Goal: Task Accomplishment & Management: Manage account settings

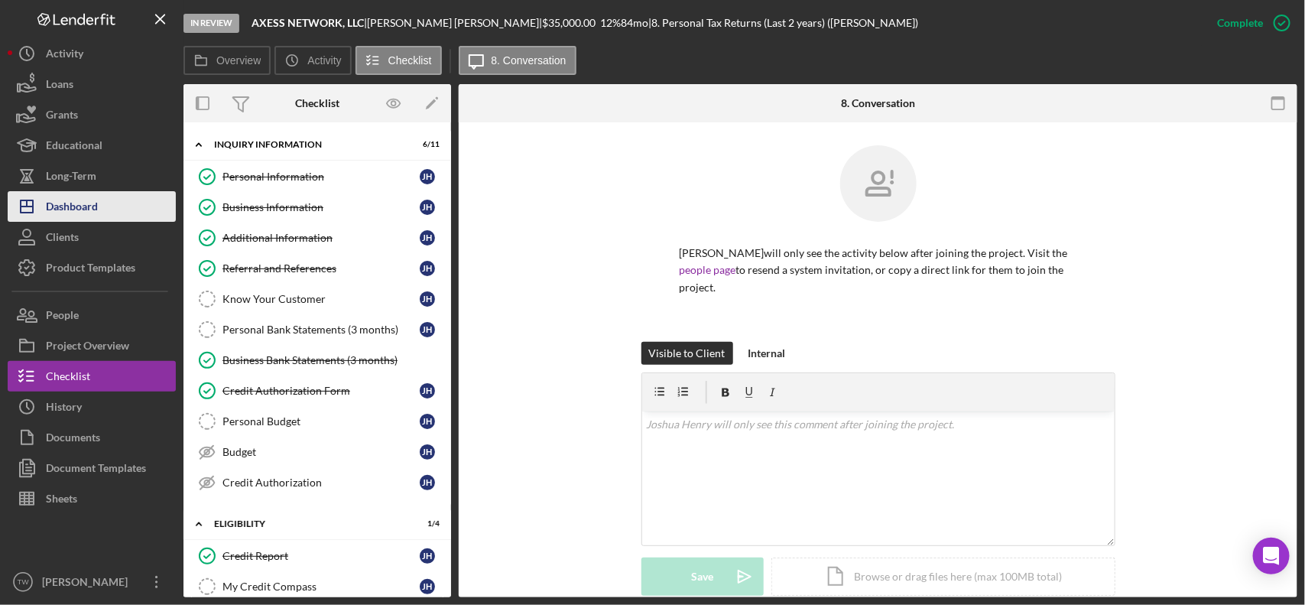
scroll to position [1545, 0]
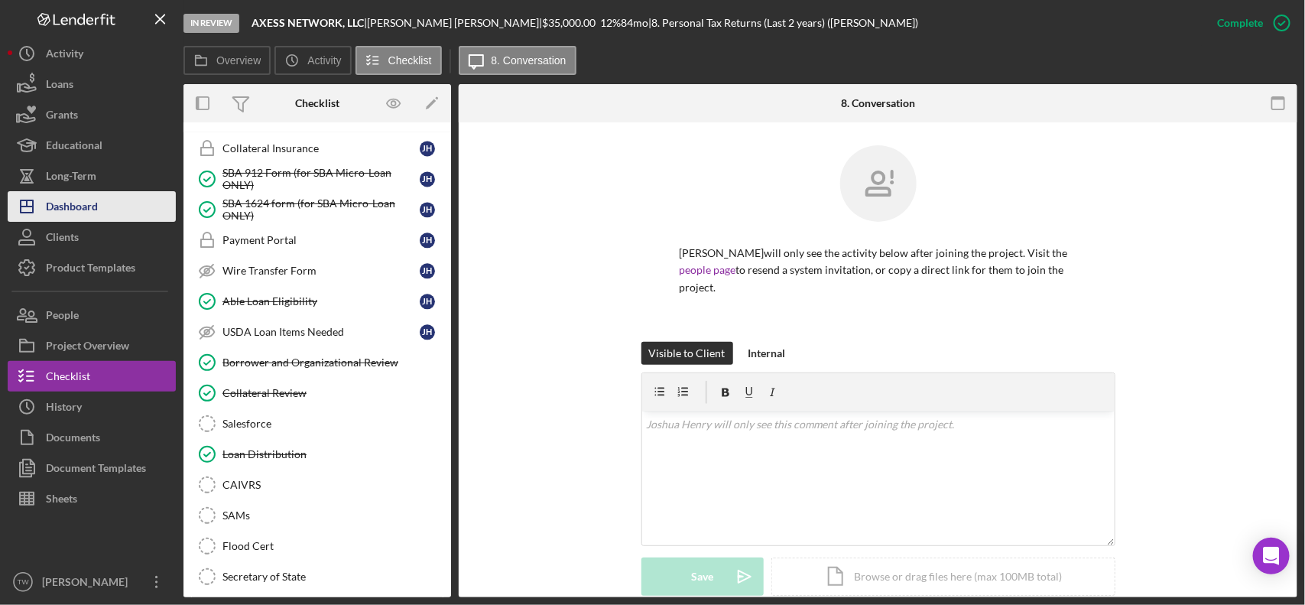
click at [105, 207] on button "Icon/Dashboard Dashboard" at bounding box center [92, 206] width 168 height 31
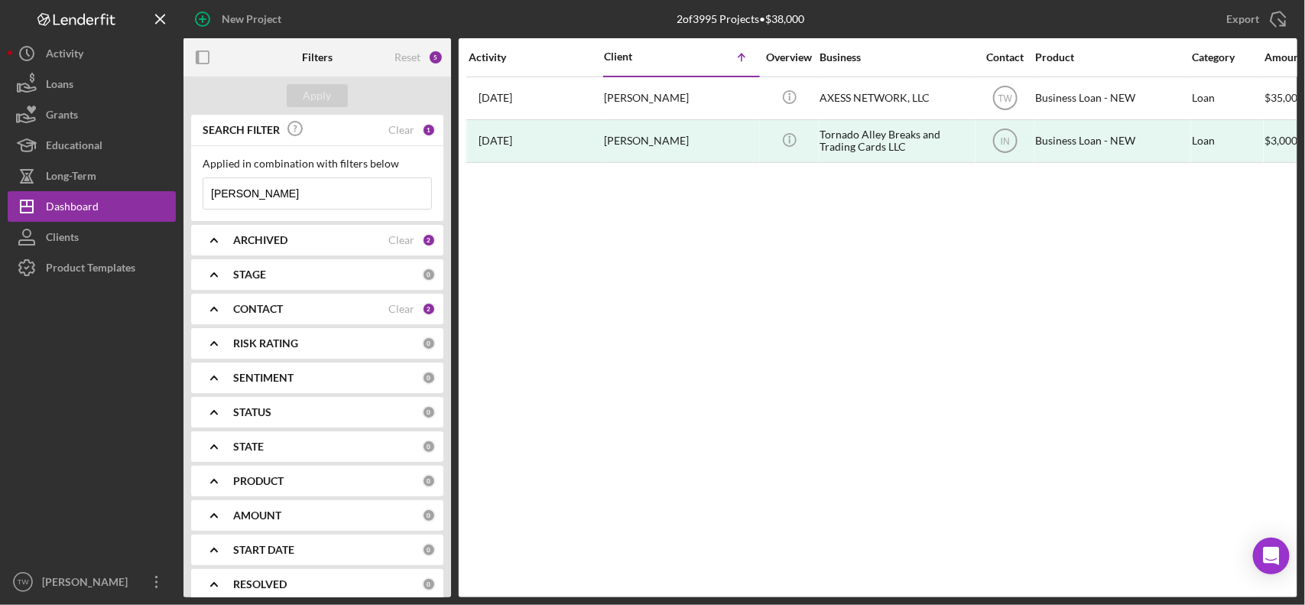
click at [273, 193] on input "[PERSON_NAME]" at bounding box center [317, 193] width 228 height 31
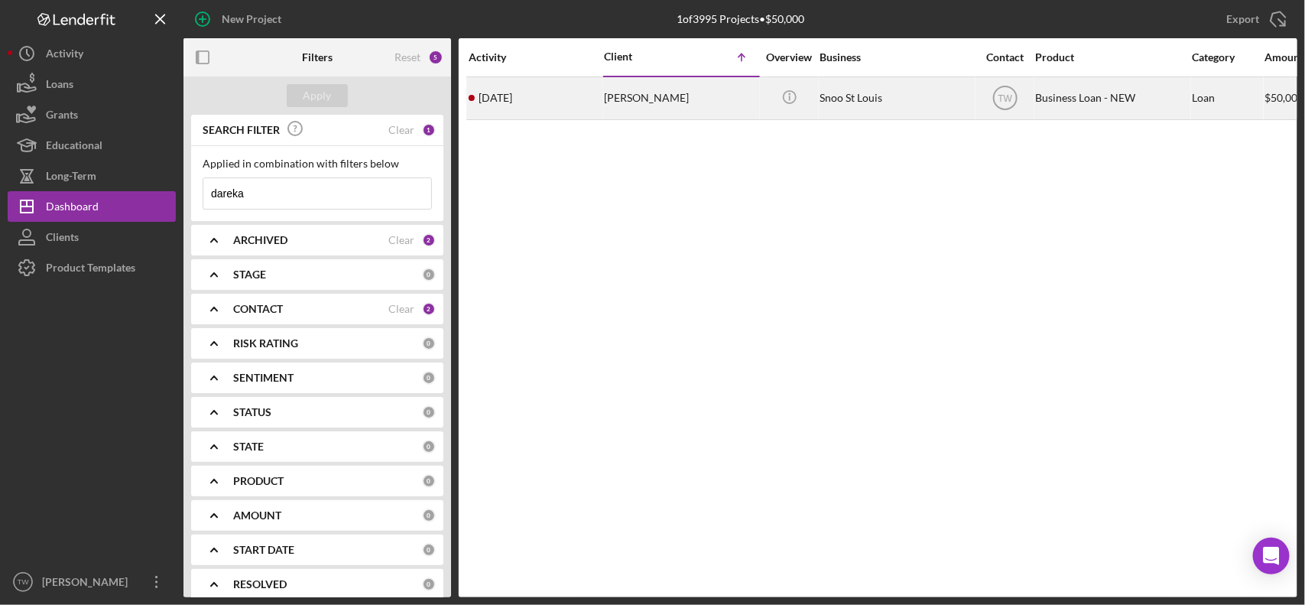
type input "dareka"
click at [578, 90] on div "[DATE] [PERSON_NAME]" at bounding box center [536, 98] width 134 height 41
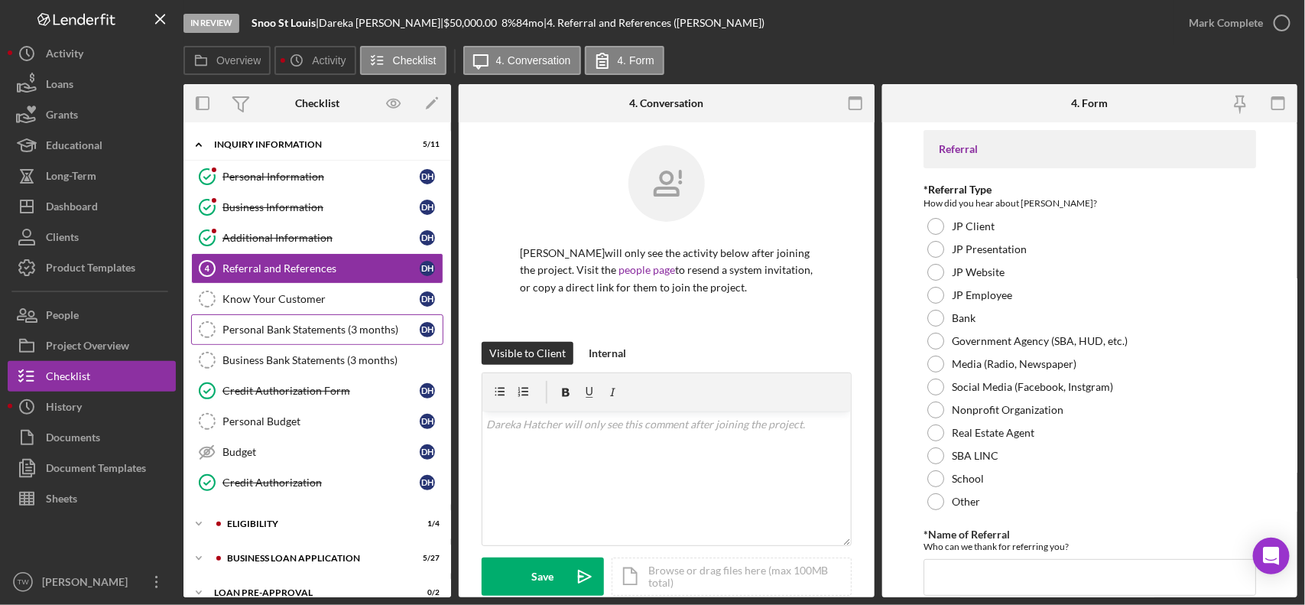
click at [266, 336] on div "Personal Bank Statements (3 months)" at bounding box center [320, 329] width 197 height 12
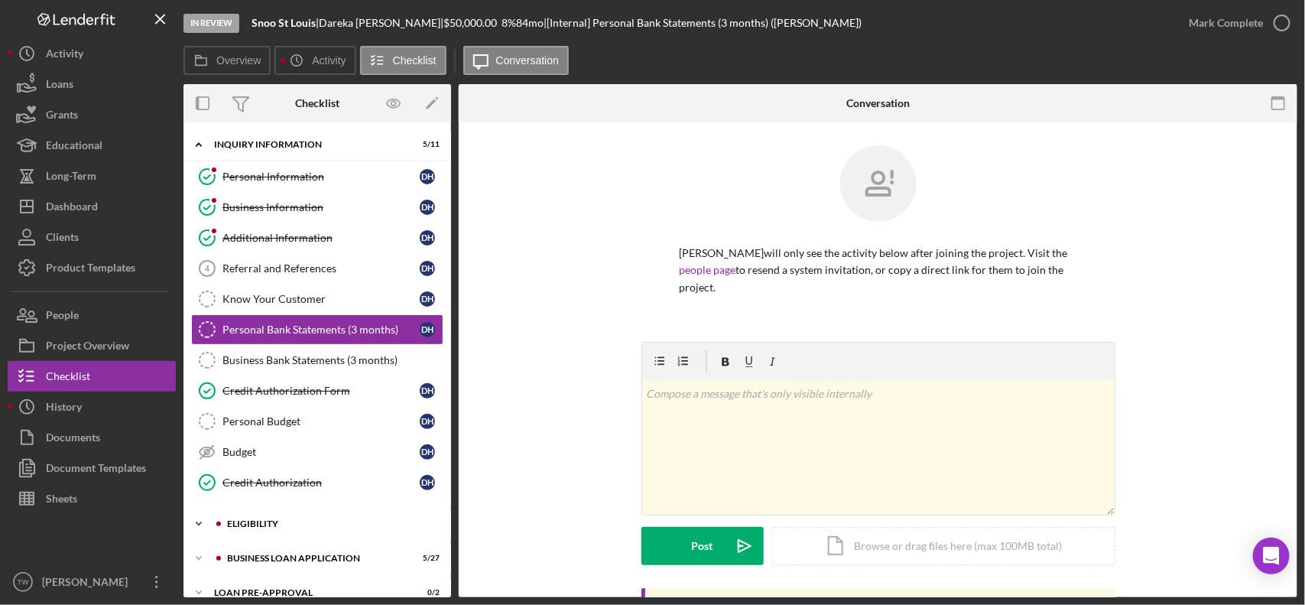
click at [250, 525] on div "ELIGIBILITY" at bounding box center [329, 523] width 205 height 9
click at [270, 552] on link "Credit Report Credit Report D H" at bounding box center [317, 555] width 252 height 31
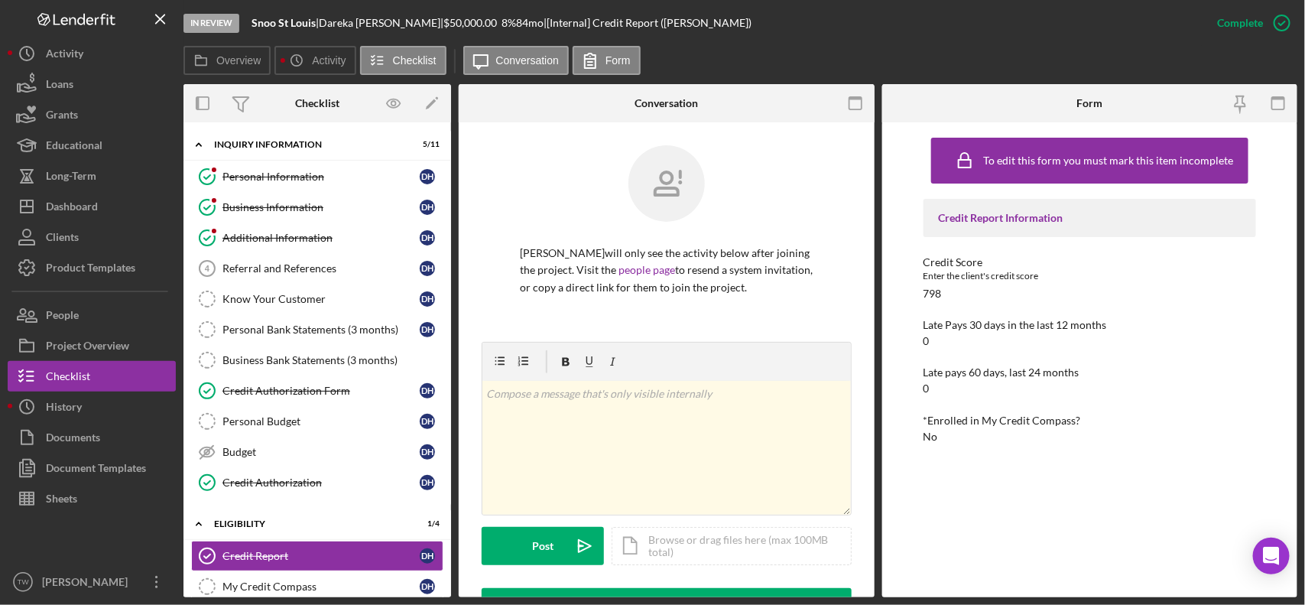
scroll to position [96, 0]
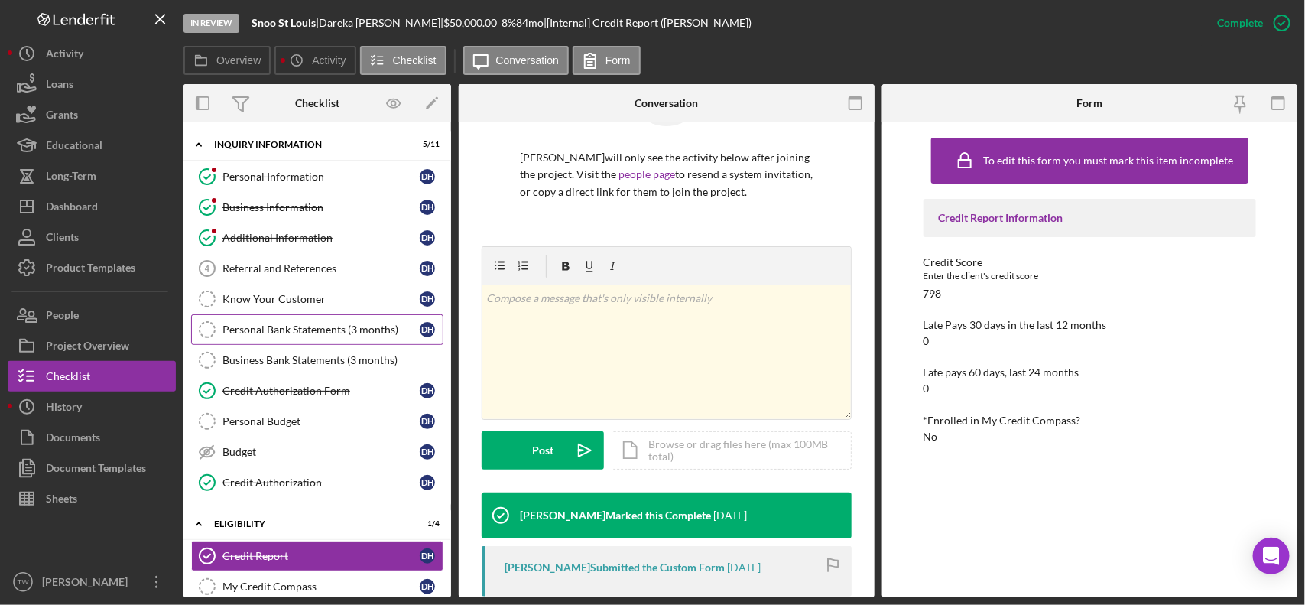
click at [350, 342] on link "Personal Bank Statements (3 months) Personal Bank Statements (3 months) D H" at bounding box center [317, 329] width 252 height 31
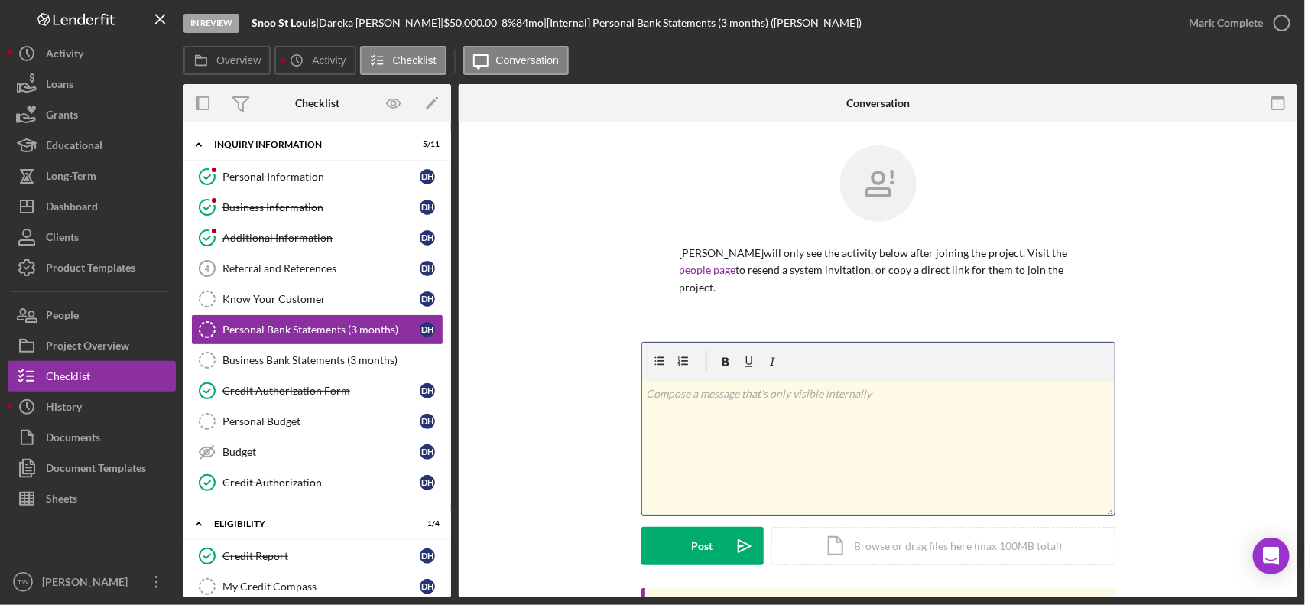
click at [770, 476] on div "v Color teal Color pink Remove color Add row above Add row below Add column bef…" at bounding box center [878, 448] width 472 height 134
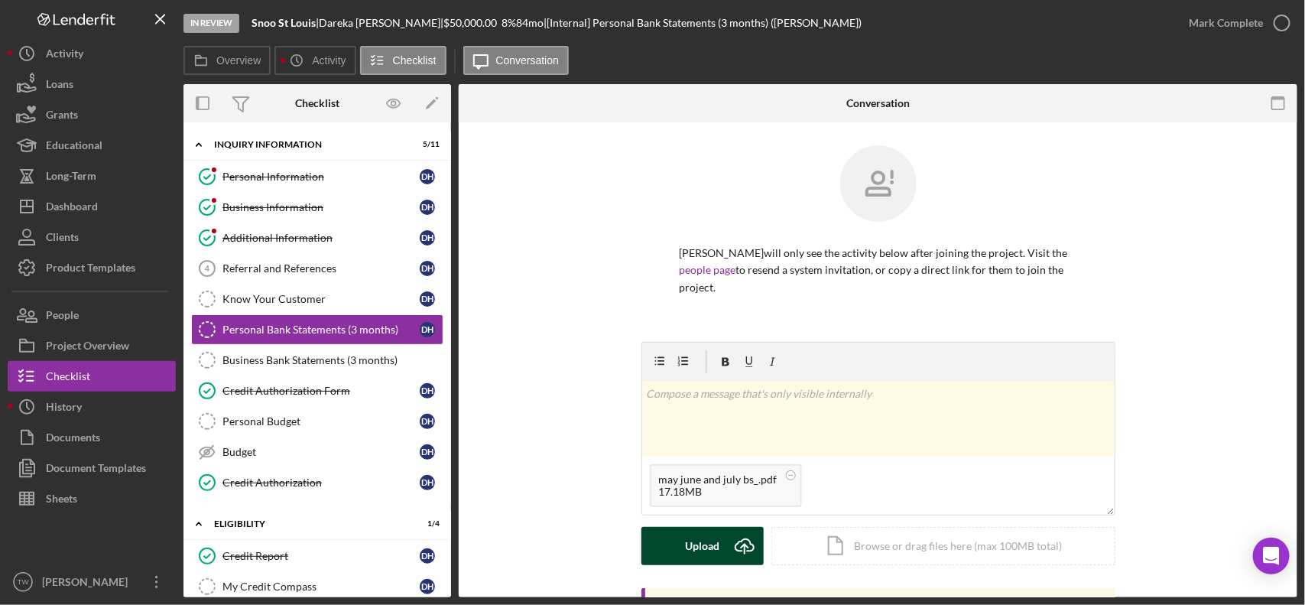
click at [709, 549] on div "Upload" at bounding box center [702, 546] width 34 height 38
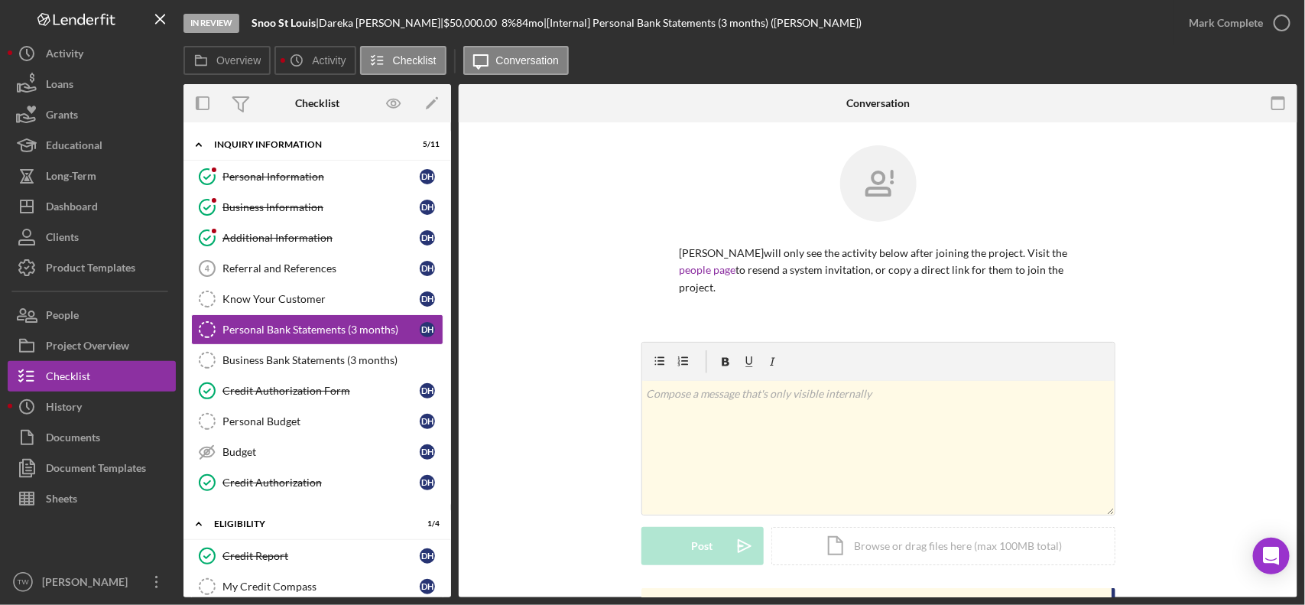
scroll to position [243, 0]
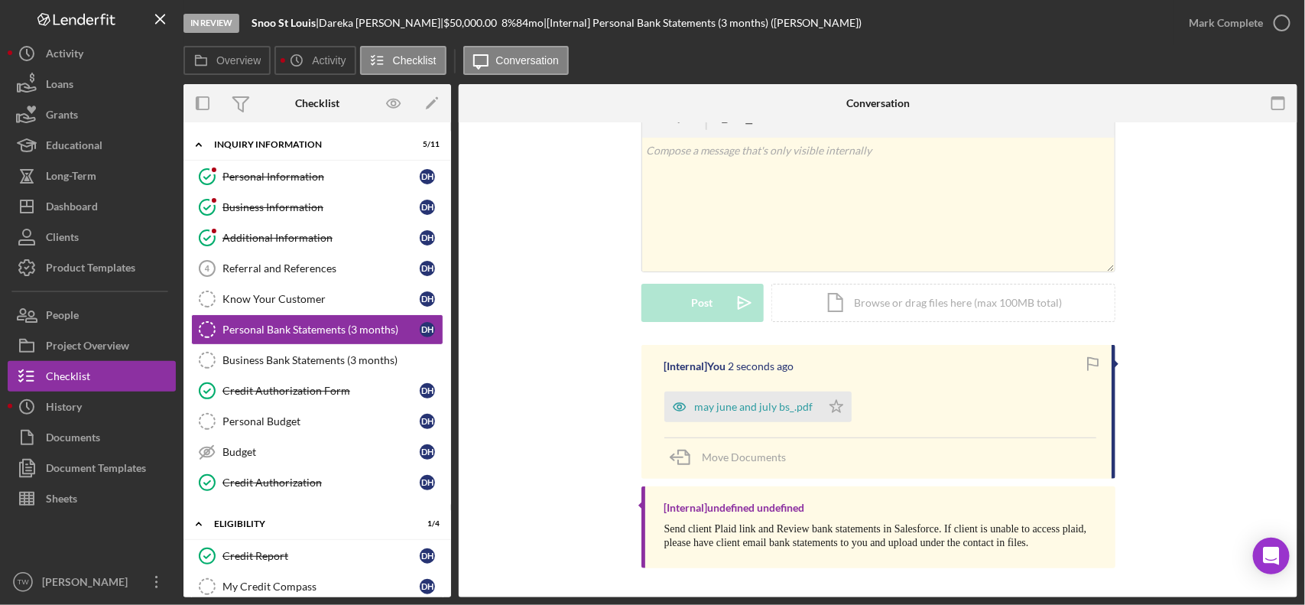
click at [847, 410] on div "may june and july bs_.pdf Icon/Star" at bounding box center [761, 403] width 195 height 38
click at [830, 413] on icon "Icon/Star" at bounding box center [836, 406] width 31 height 31
click at [1248, 20] on div "Mark Complete" at bounding box center [1226, 23] width 74 height 31
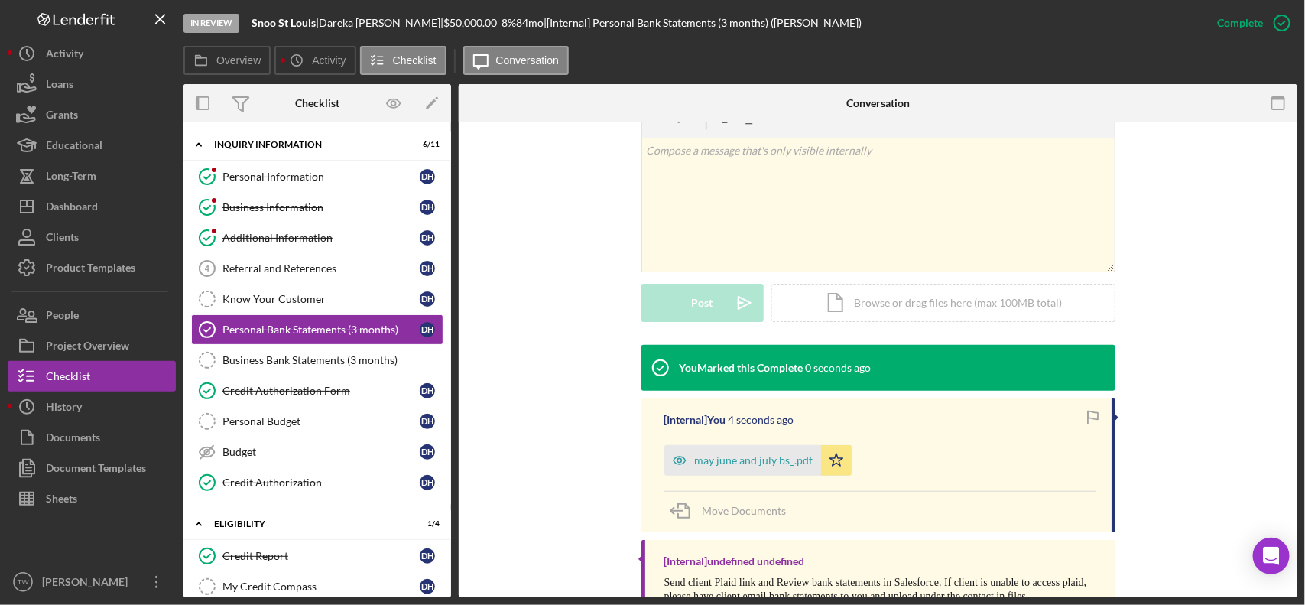
scroll to position [224, 0]
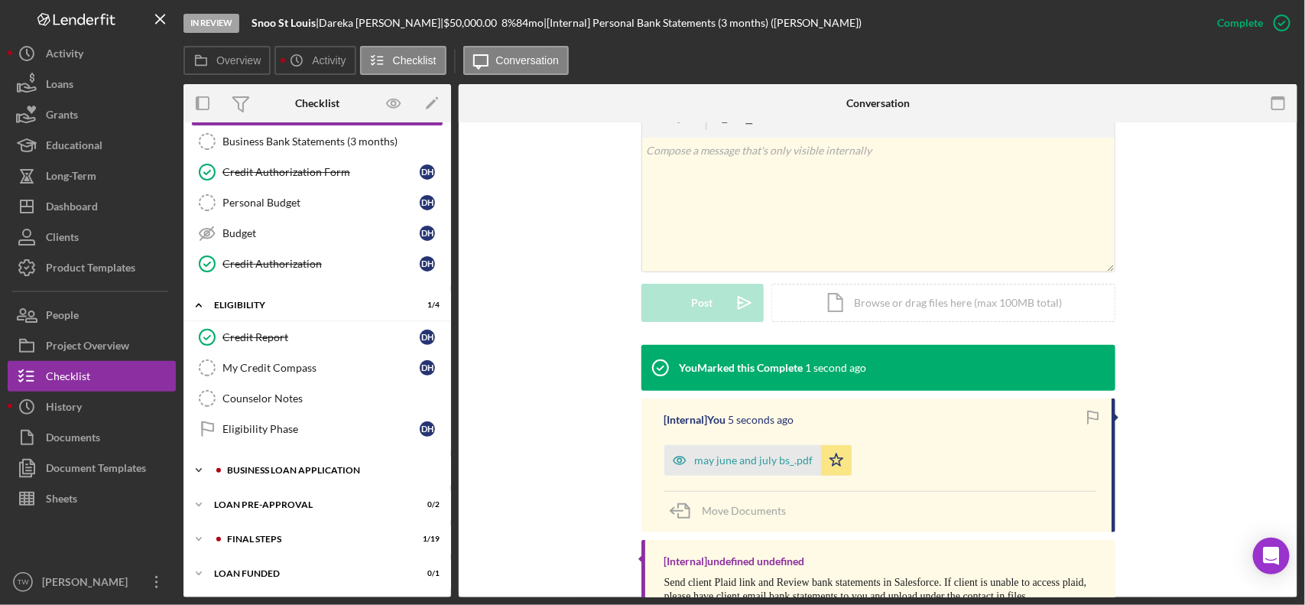
click at [270, 459] on div "Icon/Expander BUSINESS LOAN APPLICATION 5 / 27" at bounding box center [317, 470] width 268 height 31
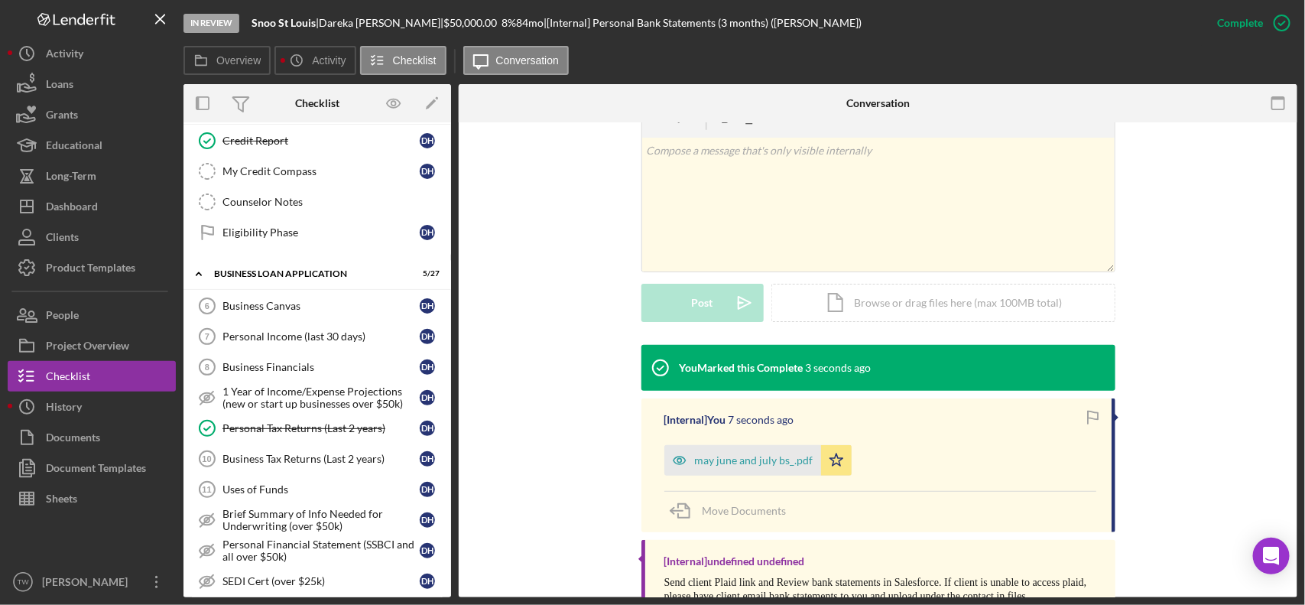
scroll to position [702, 0]
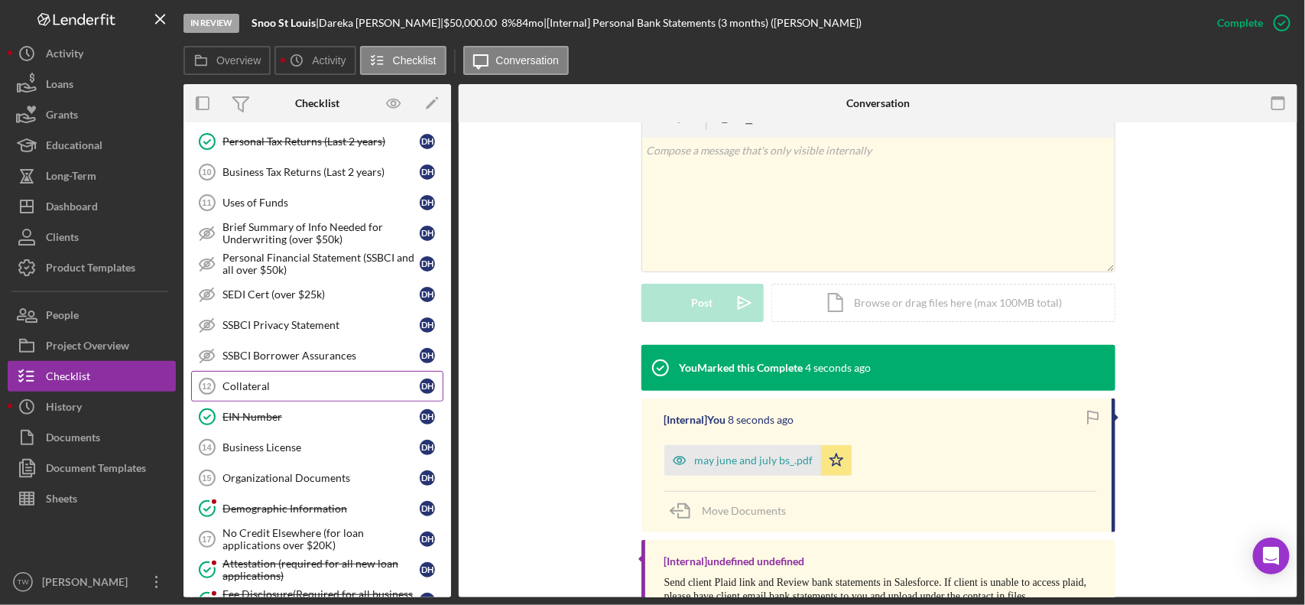
click at [279, 391] on div "Collateral" at bounding box center [320, 386] width 197 height 12
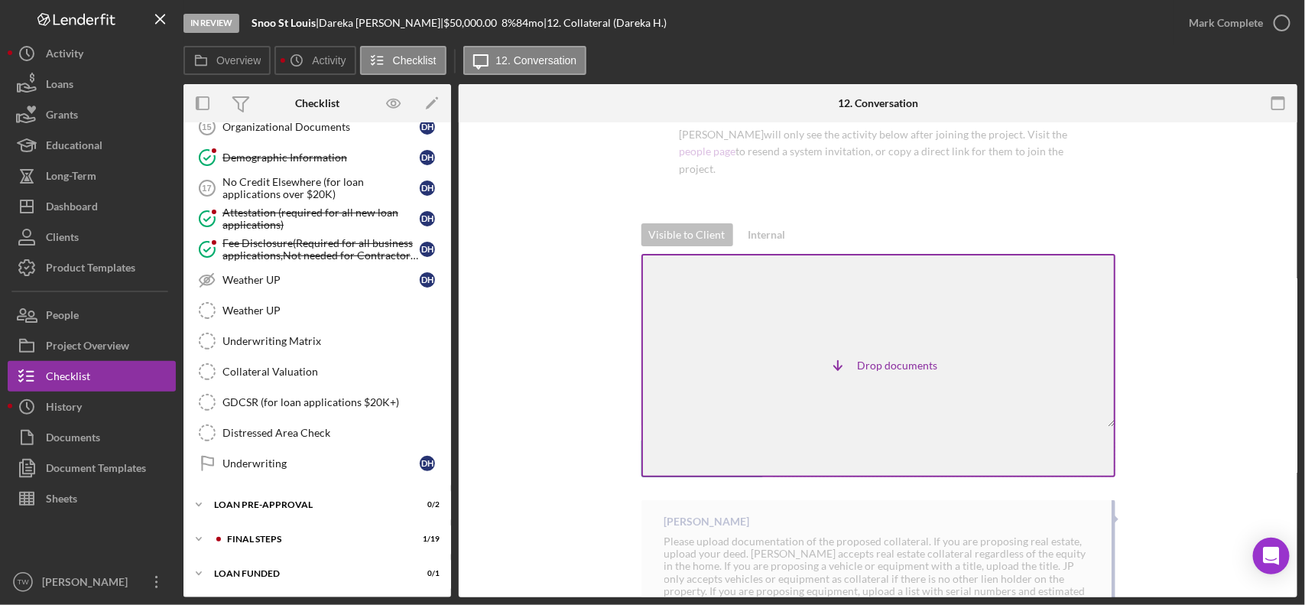
scroll to position [81, 0]
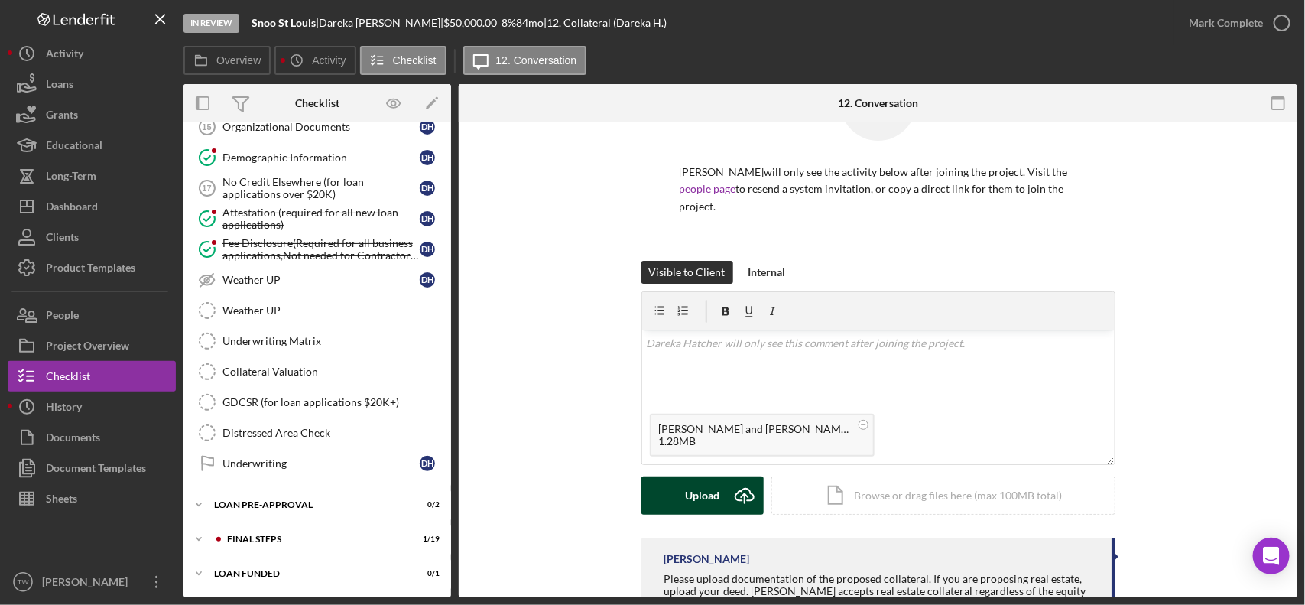
click at [694, 508] on div "Upload" at bounding box center [702, 495] width 34 height 38
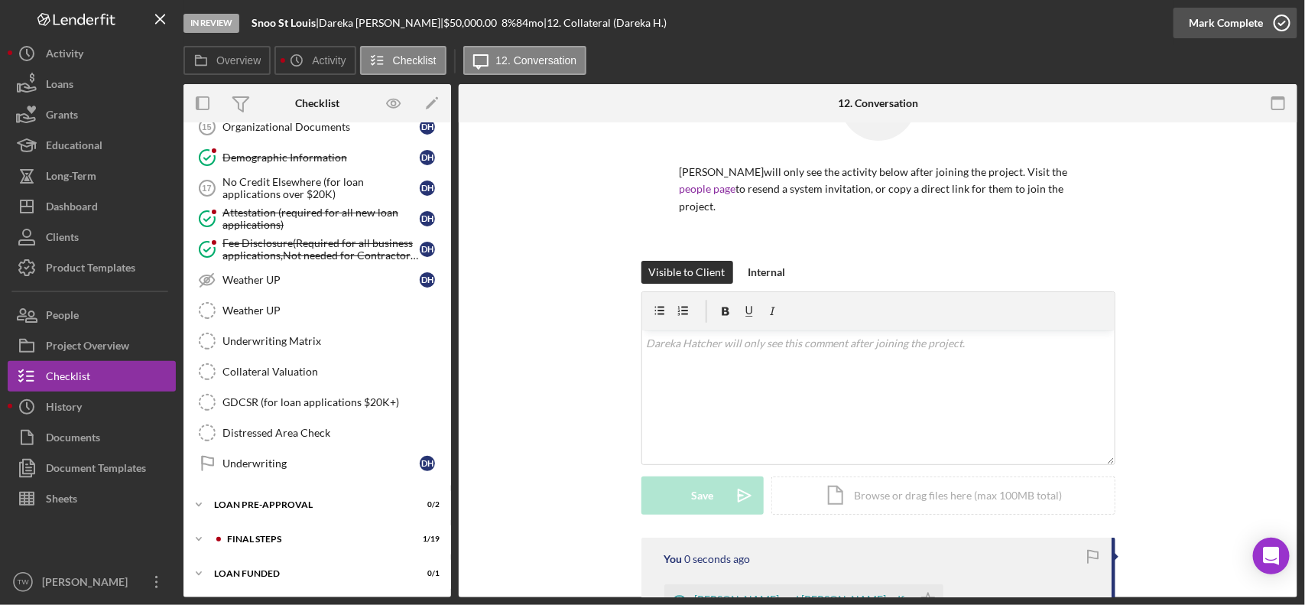
click at [1213, 24] on div "Mark Complete" at bounding box center [1226, 23] width 74 height 31
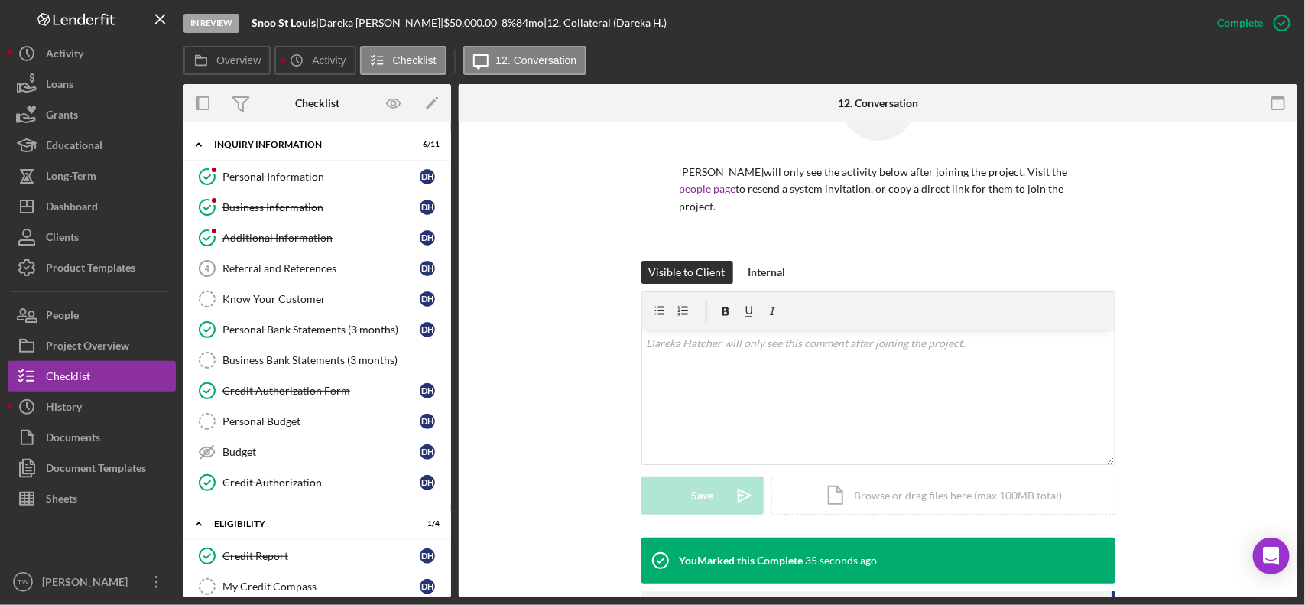
scroll to position [382, 0]
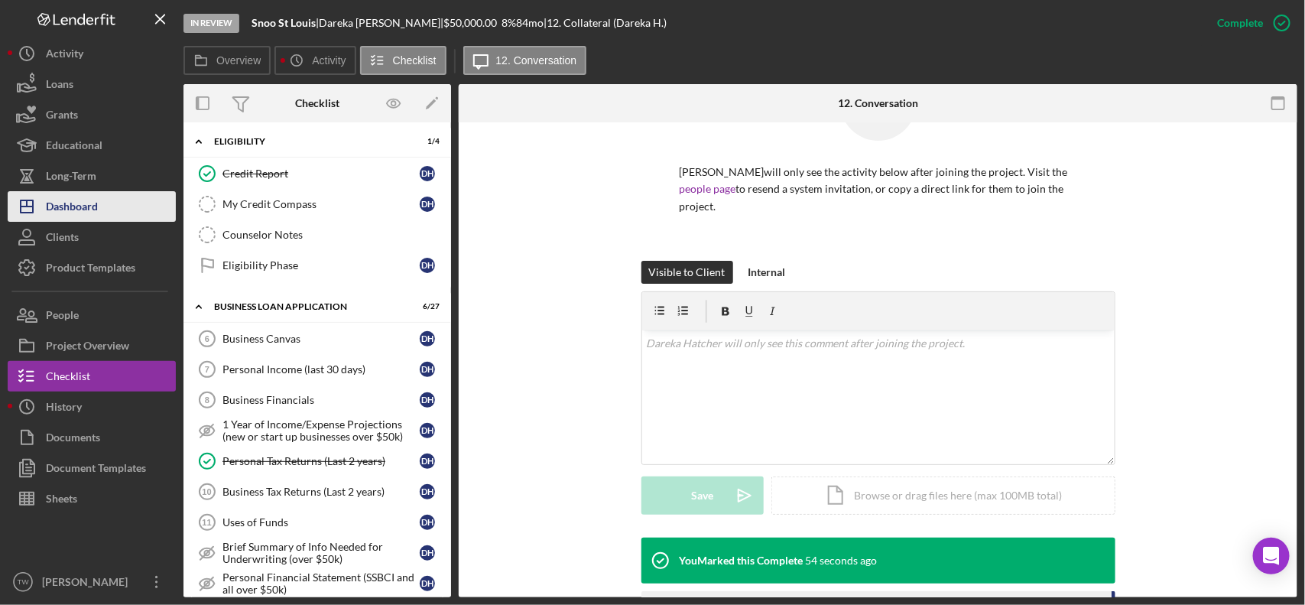
drag, startPoint x: 96, startPoint y: 215, endPoint x: 107, endPoint y: 207, distance: 13.2
click at [96, 214] on div "Dashboard" at bounding box center [72, 208] width 52 height 34
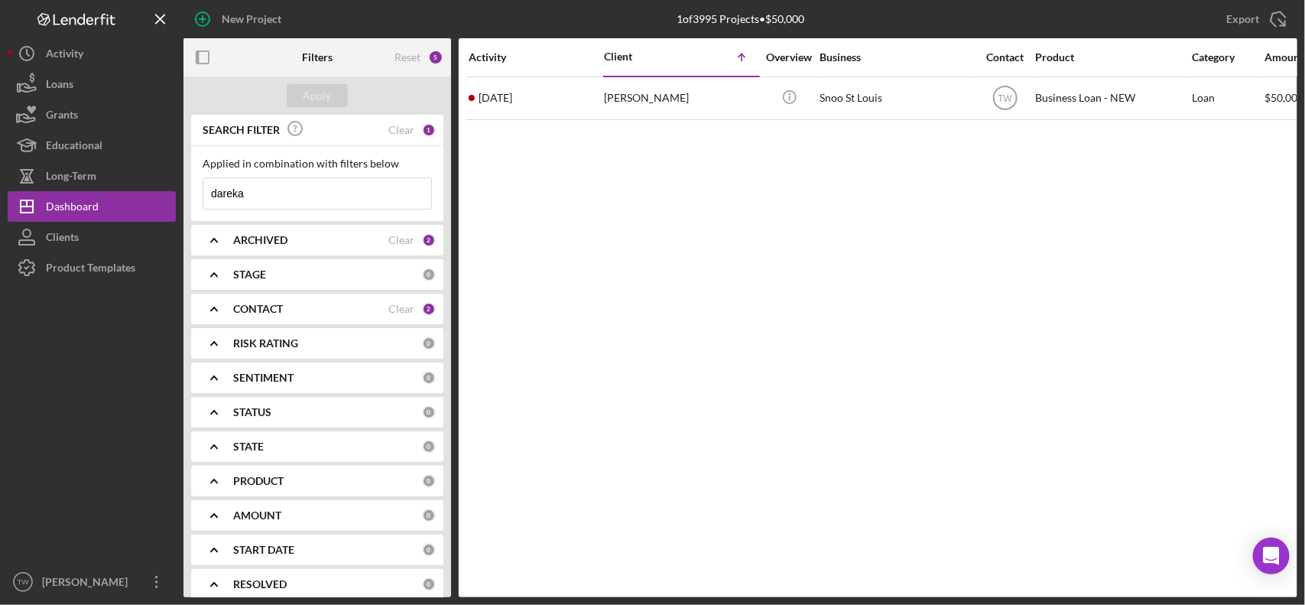
click at [272, 201] on input "dareka" at bounding box center [317, 193] width 228 height 31
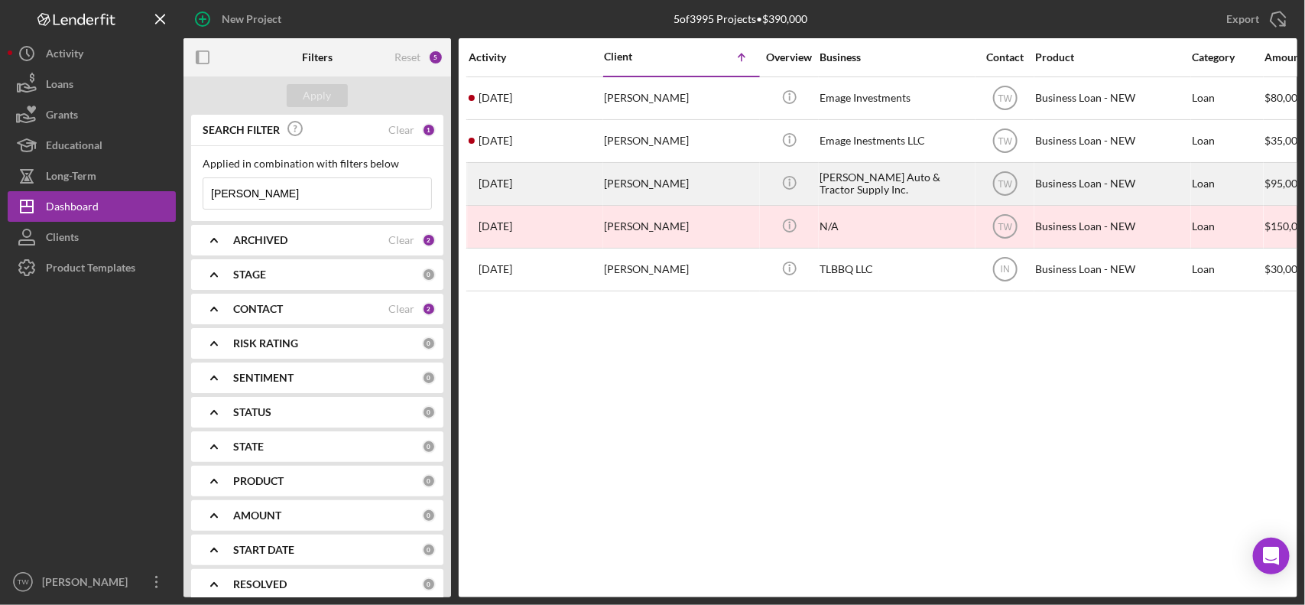
type input "[PERSON_NAME]"
click at [613, 193] on div "[PERSON_NAME]" at bounding box center [680, 184] width 153 height 41
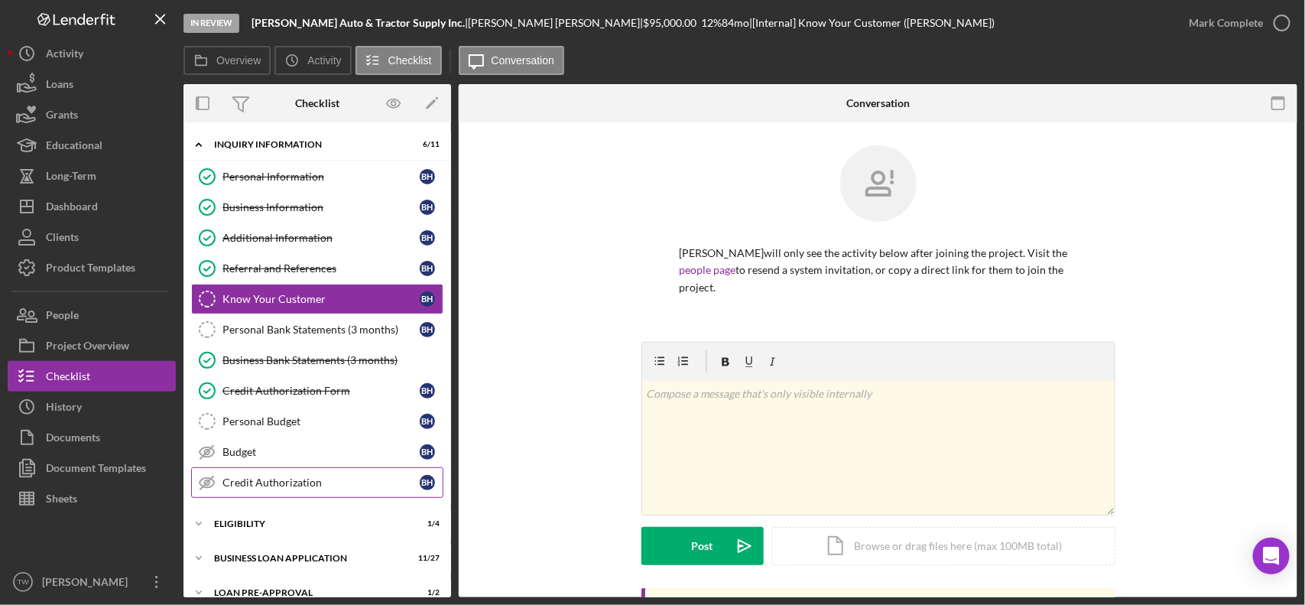
scroll to position [92, 0]
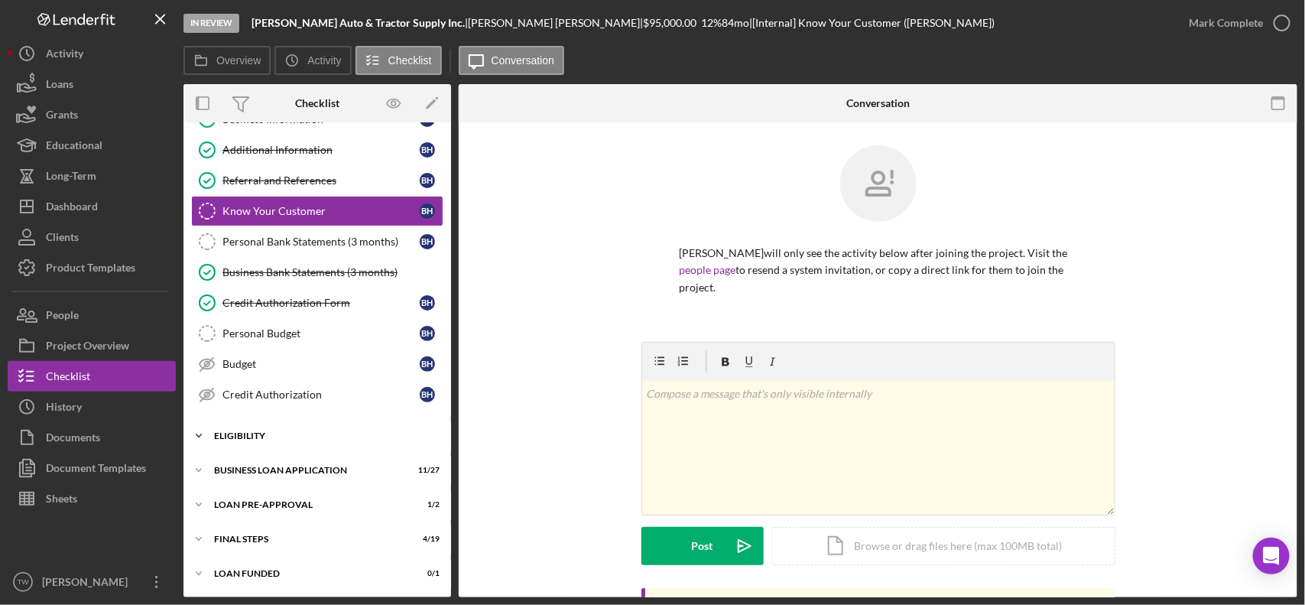
click at [264, 451] on div "Icon/Expander ELIGIBILITY 1 / 4" at bounding box center [317, 435] width 268 height 31
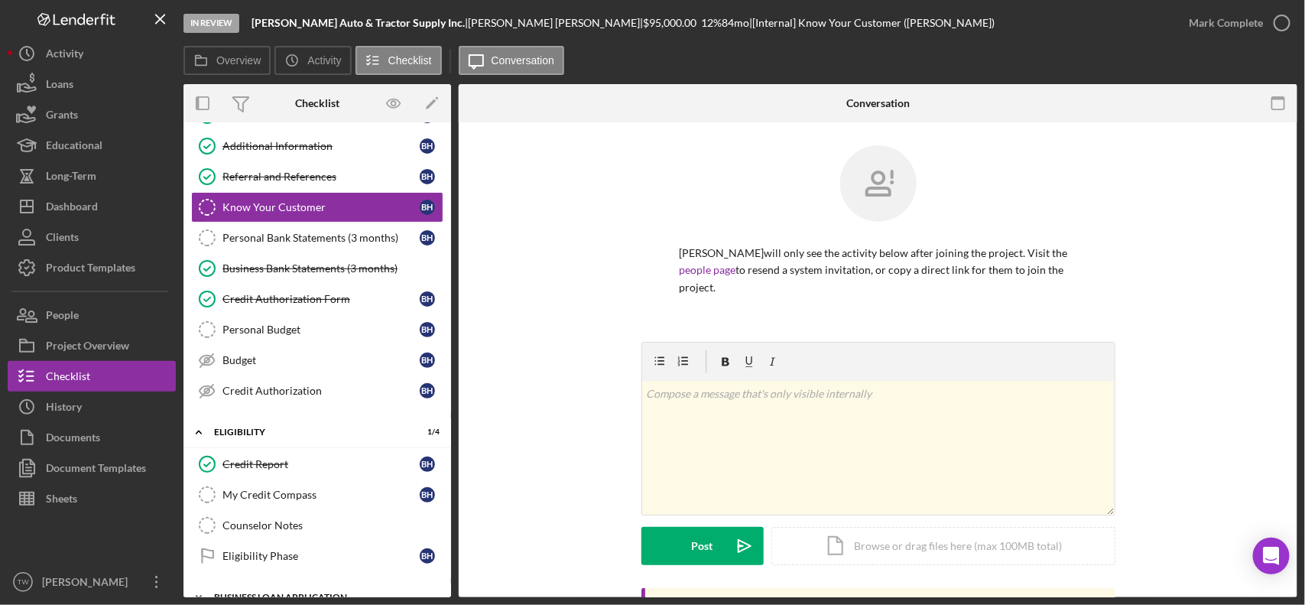
scroll to position [224, 0]
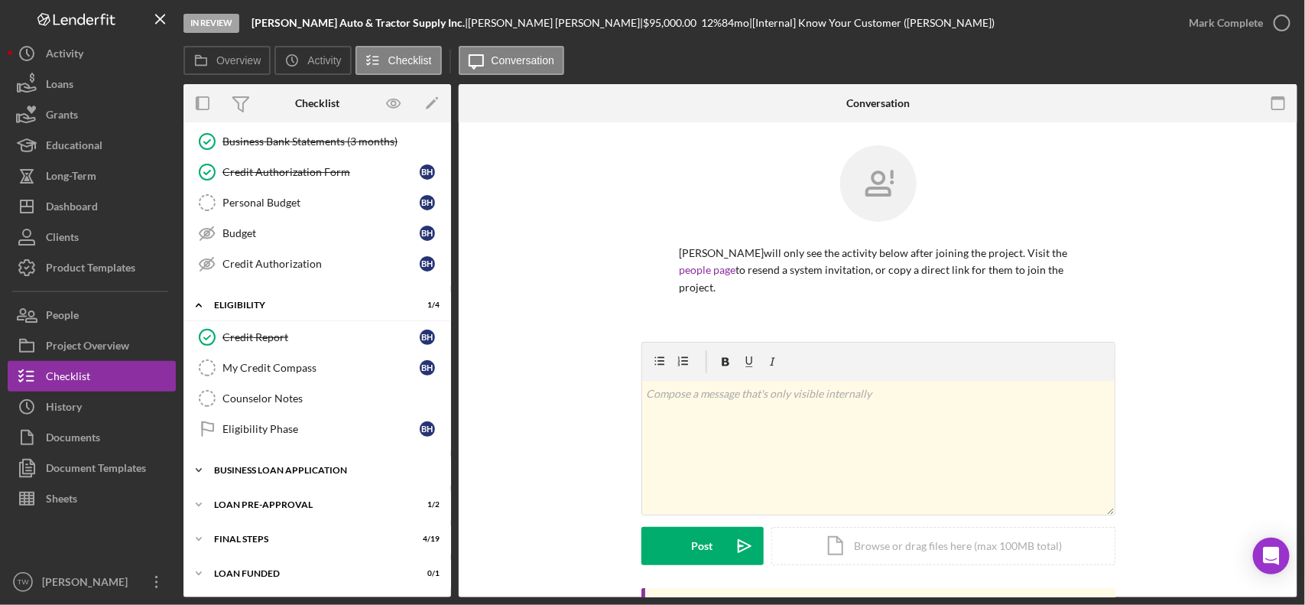
click at [262, 468] on div "BUSINESS LOAN APPLICATION" at bounding box center [323, 469] width 218 height 9
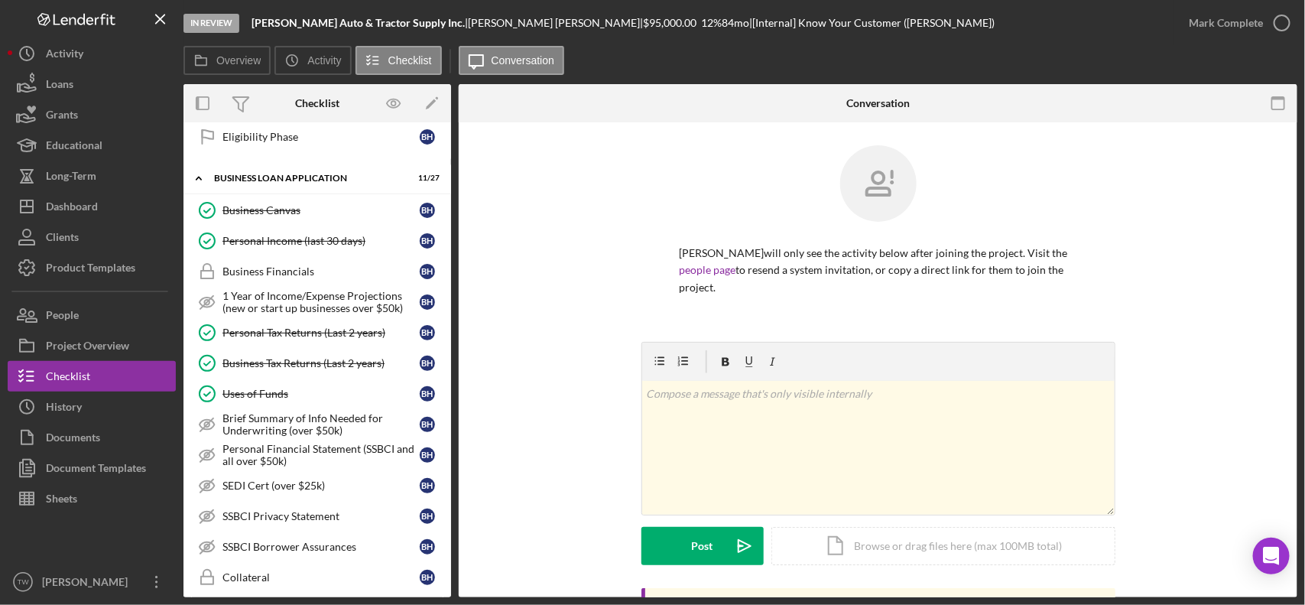
scroll to position [797, 0]
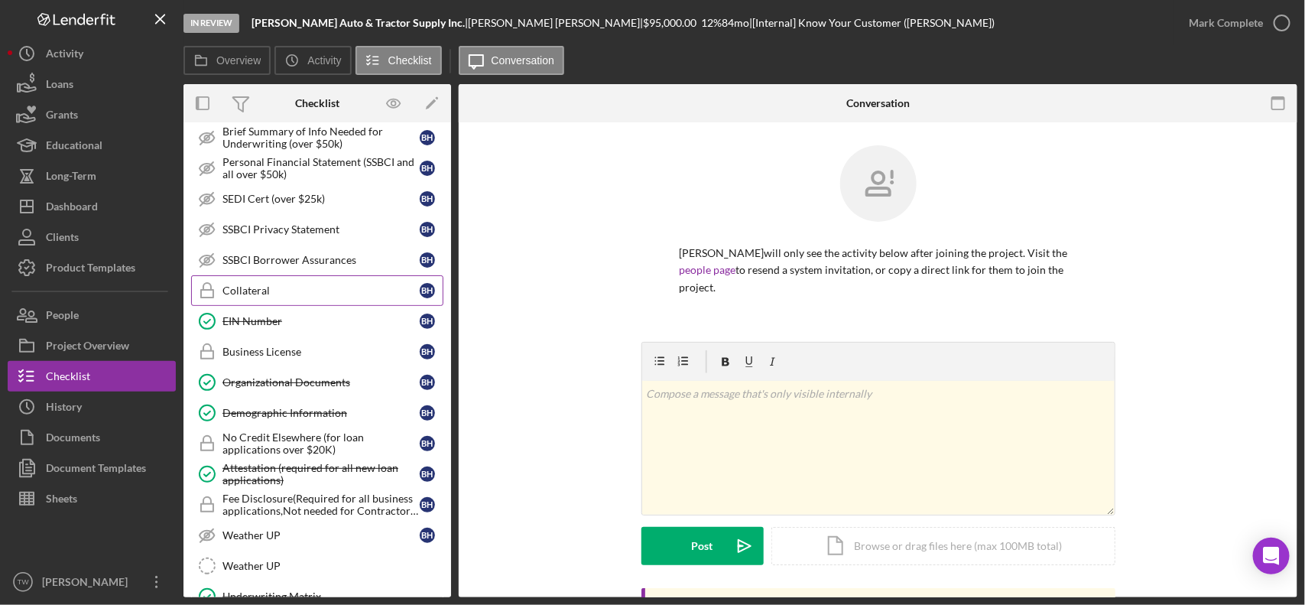
click at [274, 297] on div "Collateral" at bounding box center [320, 290] width 197 height 12
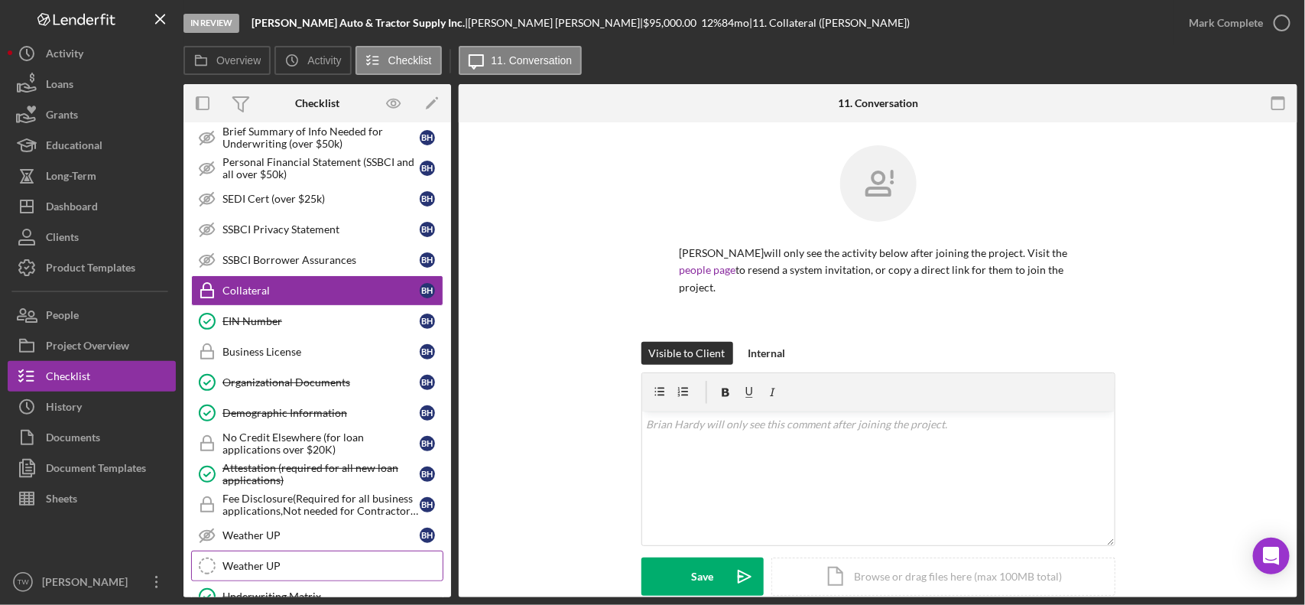
scroll to position [1068, 0]
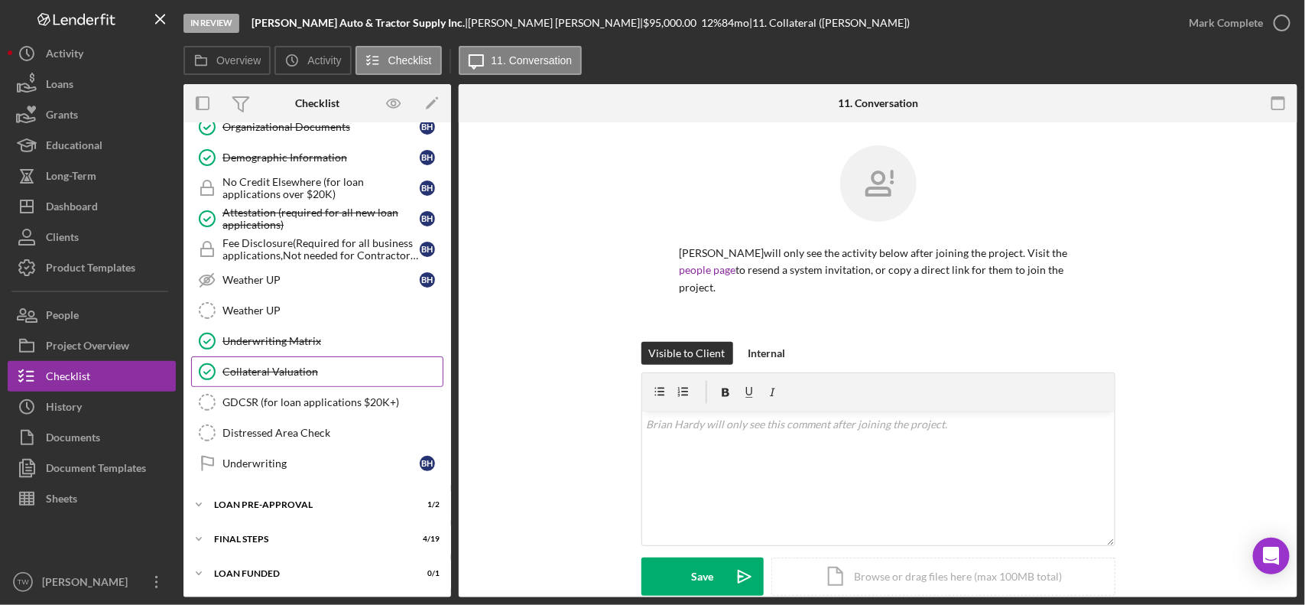
drag, startPoint x: 264, startPoint y: 375, endPoint x: 255, endPoint y: 373, distance: 9.5
click at [264, 375] on div "Collateral Valuation" at bounding box center [332, 371] width 220 height 12
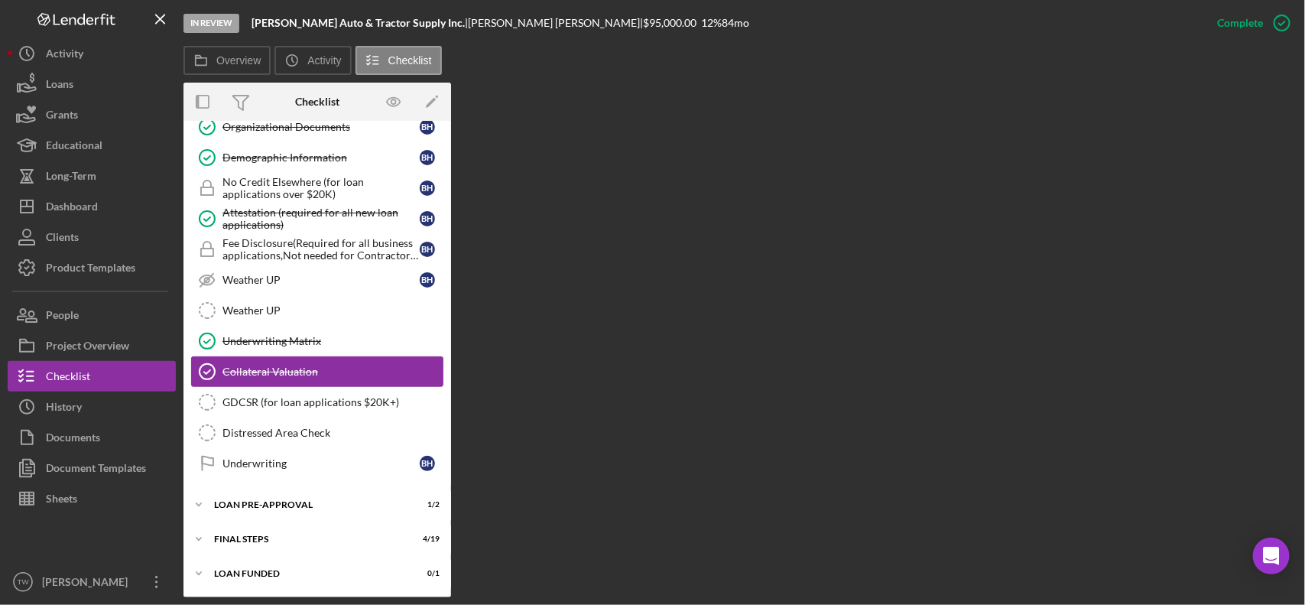
scroll to position [1068, 0]
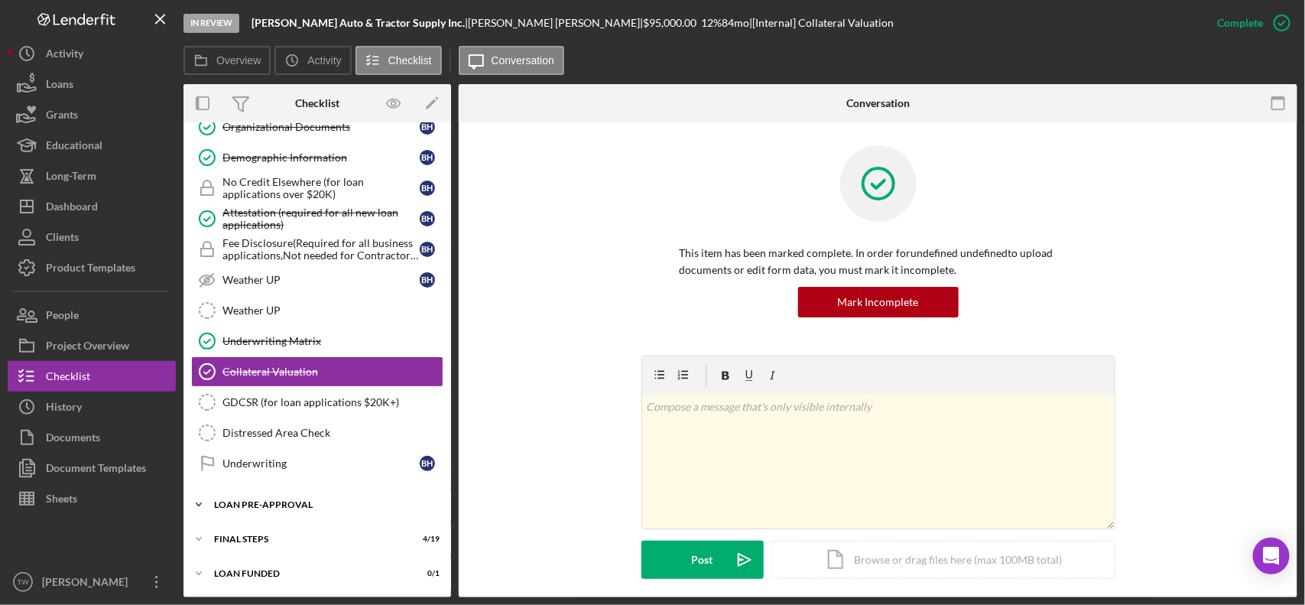
click at [256, 512] on div "Icon/Expander LOAN PRE-APPROVAL 1 / 2" at bounding box center [317, 504] width 268 height 31
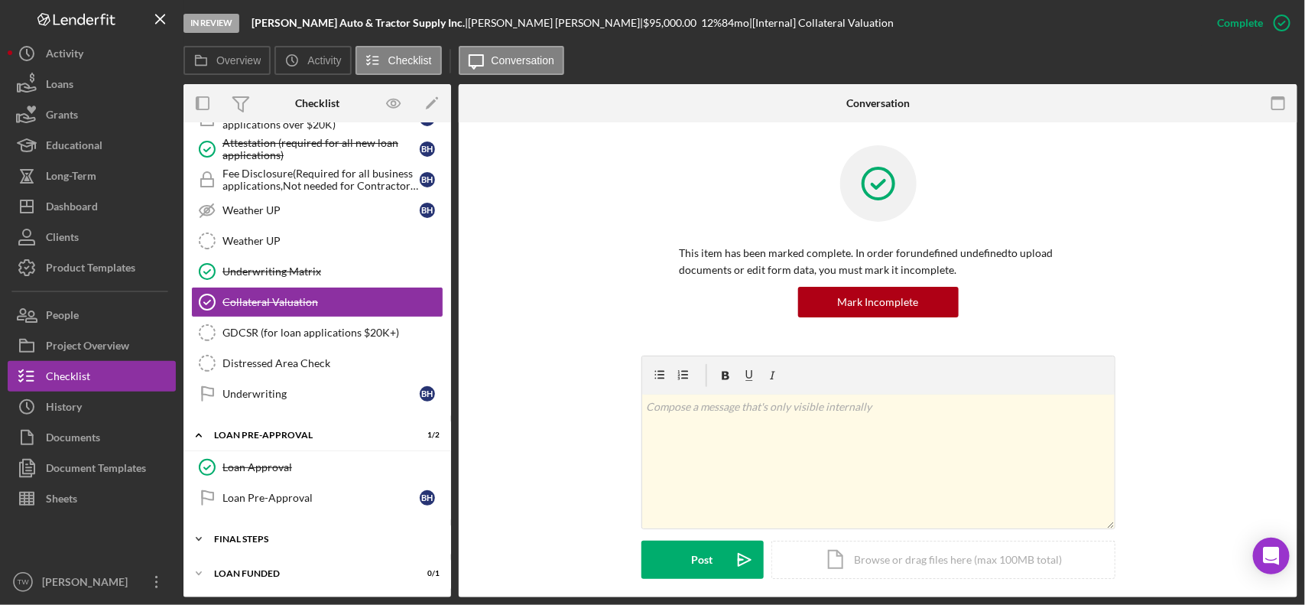
click at [260, 534] on div "FINAL STEPS" at bounding box center [323, 538] width 218 height 9
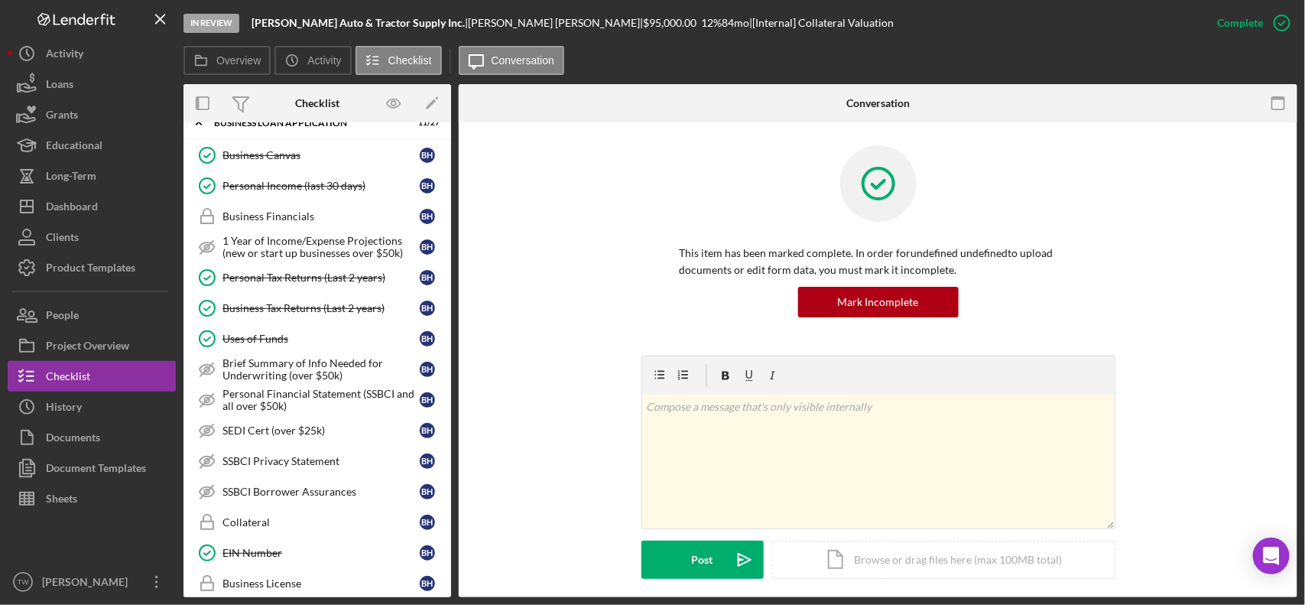
scroll to position [375, 0]
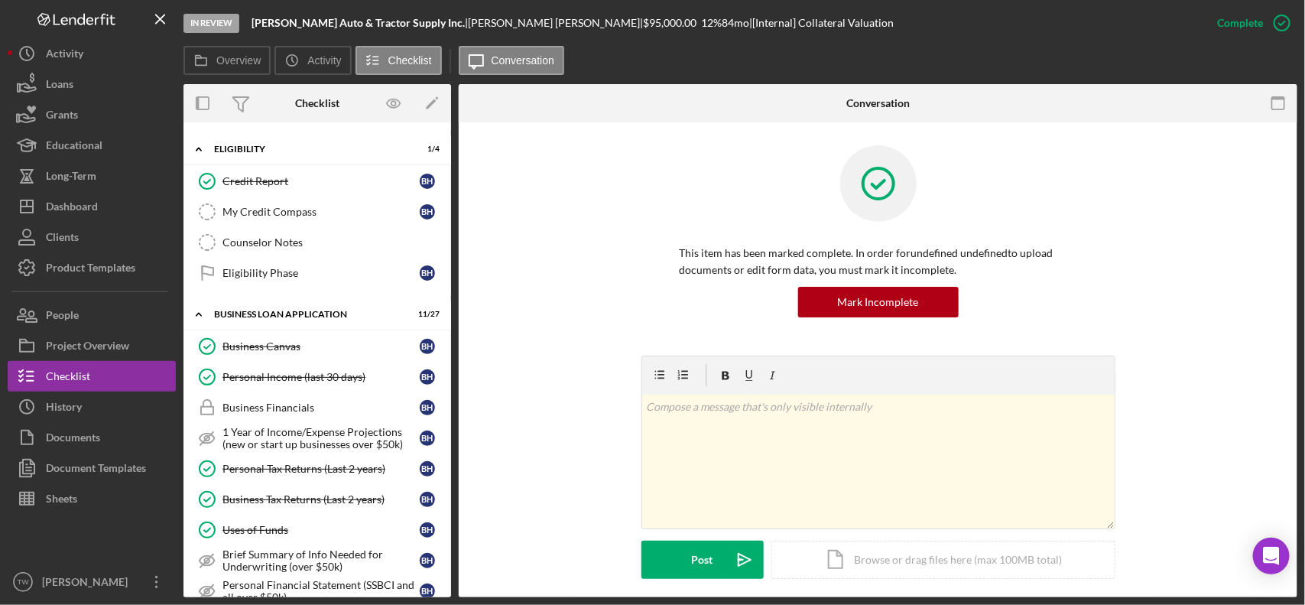
drag, startPoint x: 298, startPoint y: 472, endPoint x: 528, endPoint y: 423, distance: 235.4
click at [298, 472] on div "Personal Tax Returns (Last 2 years)" at bounding box center [320, 468] width 197 height 12
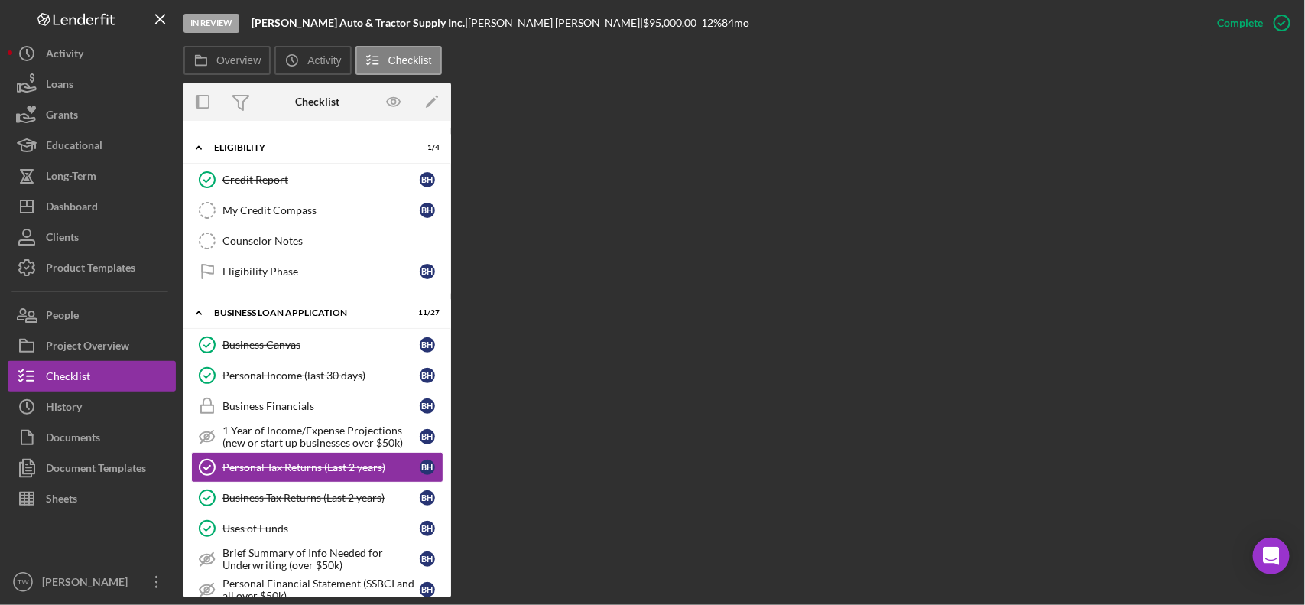
scroll to position [470, 0]
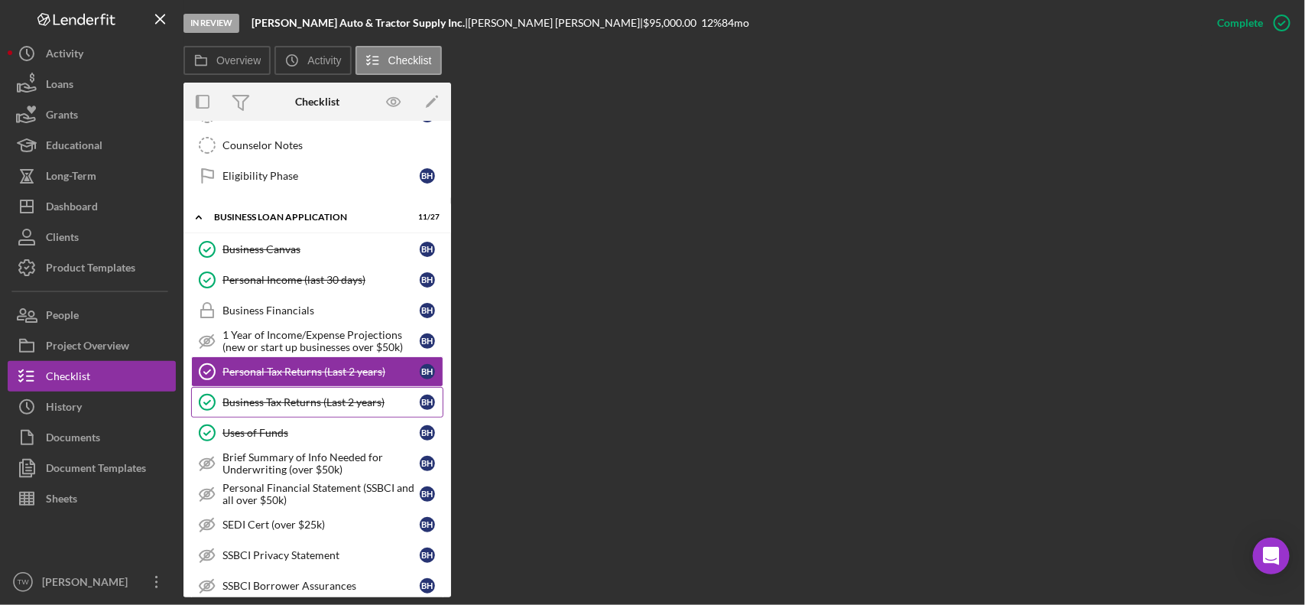
click at [277, 417] on link "Business Tax Returns (Last 2 years) Business Tax Returns (Last 2 years) B H" at bounding box center [317, 402] width 252 height 31
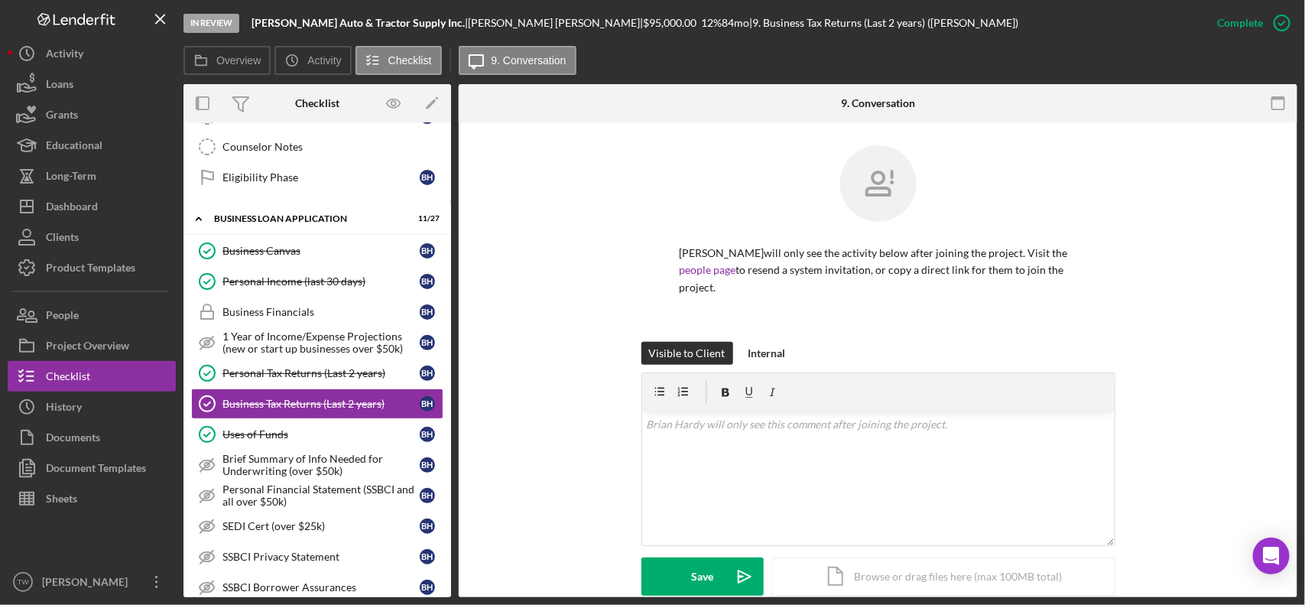
scroll to position [360, 0]
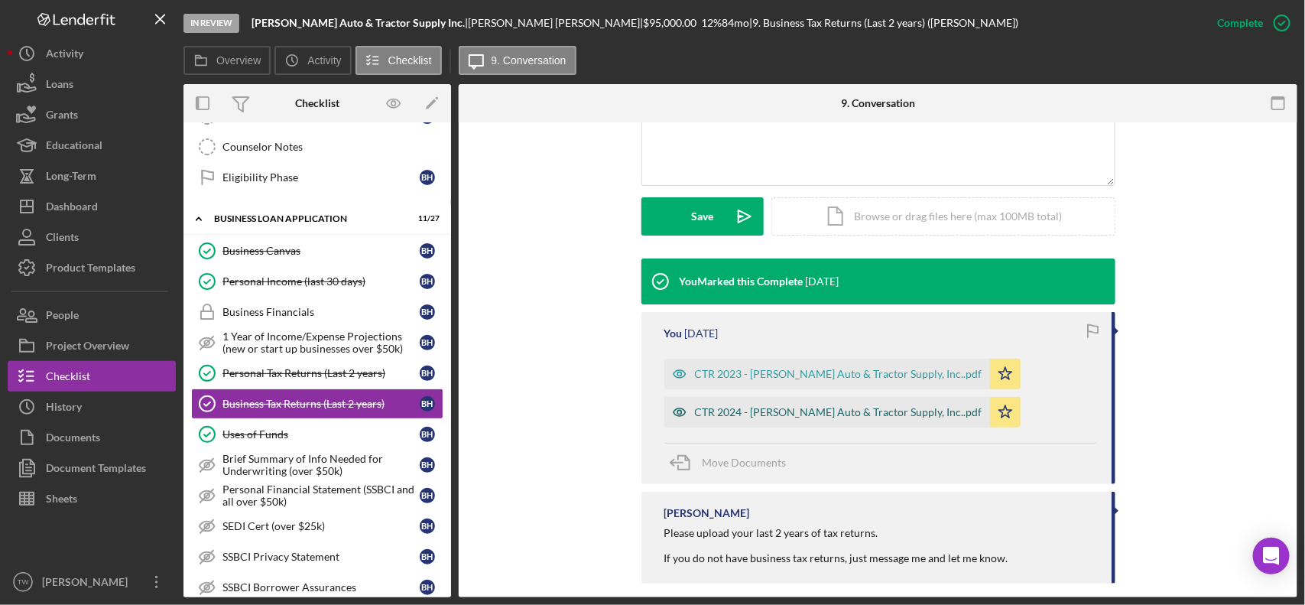
click at [792, 406] on div "CTR 2024 - [PERSON_NAME] Auto & Tractor Supply, Inc..pdf" at bounding box center [838, 412] width 287 height 12
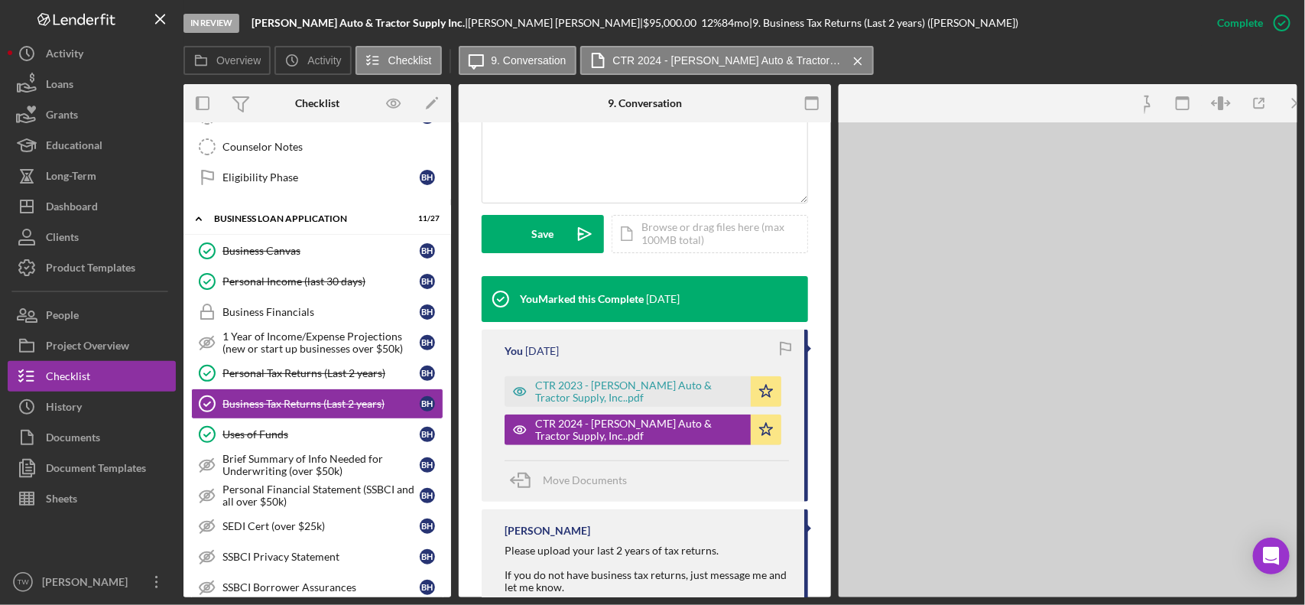
scroll to position [394, 0]
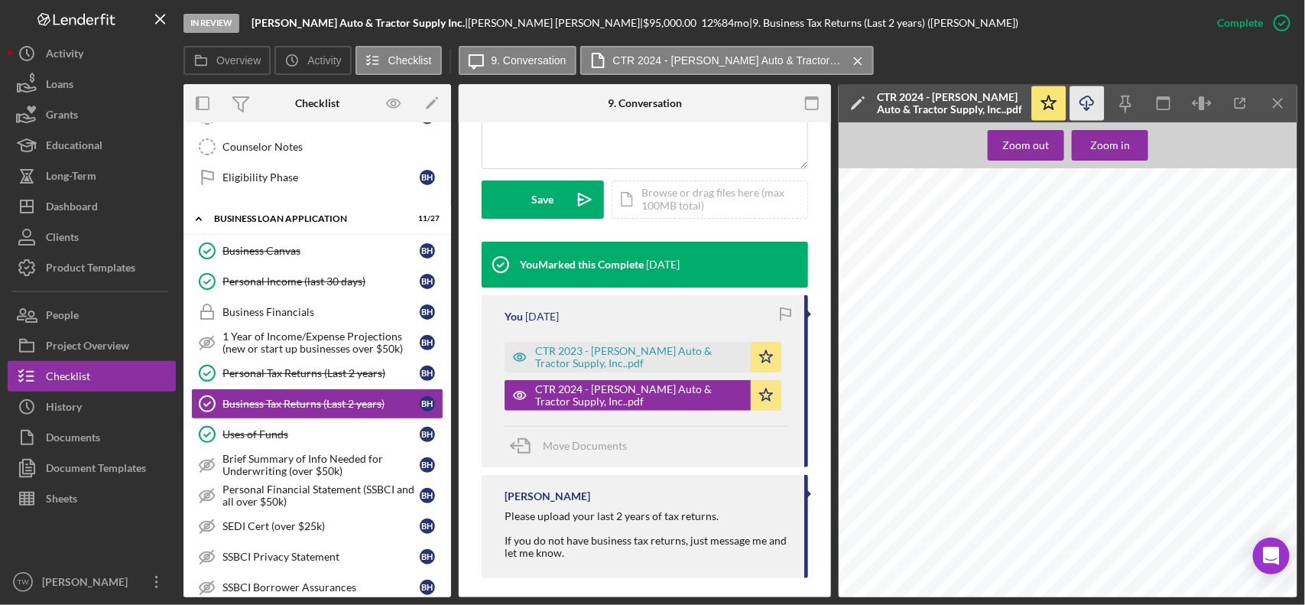
click at [1088, 109] on polyline "button" at bounding box center [1086, 109] width 5 height 2
click at [586, 352] on div "CTR 2023 - [PERSON_NAME] Auto & Tractor Supply, Inc..pdf" at bounding box center [639, 357] width 208 height 24
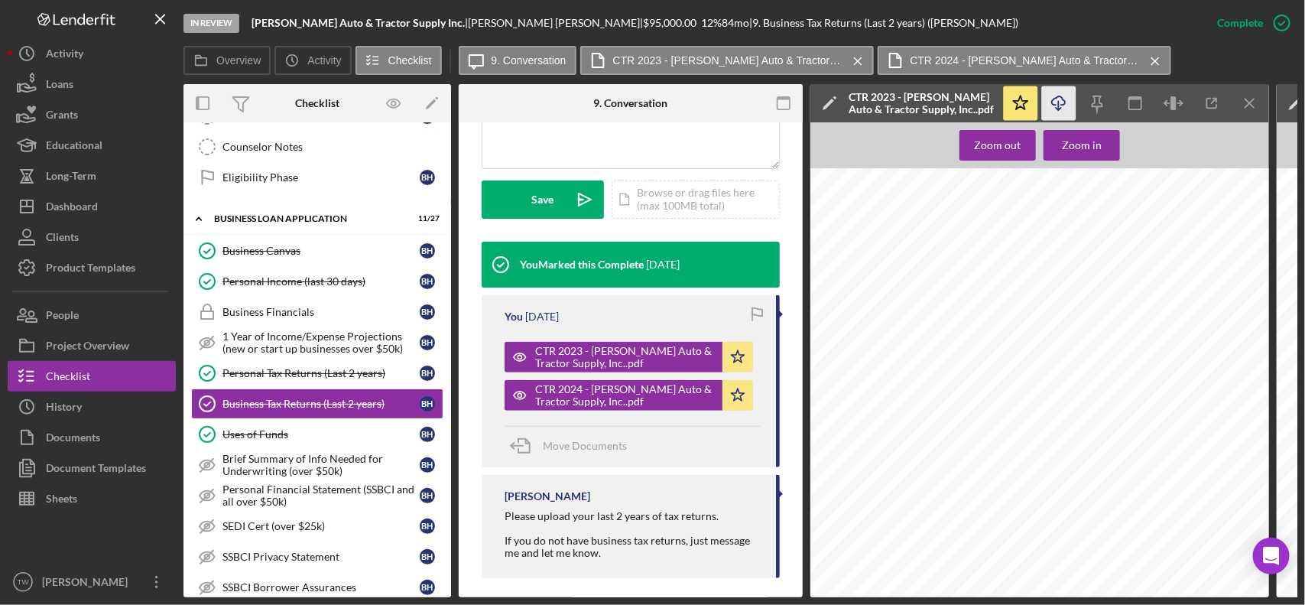
click at [1062, 101] on icon "Icon/Download" at bounding box center [1059, 103] width 34 height 34
click at [644, 394] on div "CTR 2024 - [PERSON_NAME] Auto & Tractor Supply, Inc..pdf" at bounding box center [625, 395] width 180 height 24
click at [587, 350] on div "CTR 2023 - [PERSON_NAME] Auto & Tractor Supply, Inc..pdf" at bounding box center [625, 357] width 180 height 24
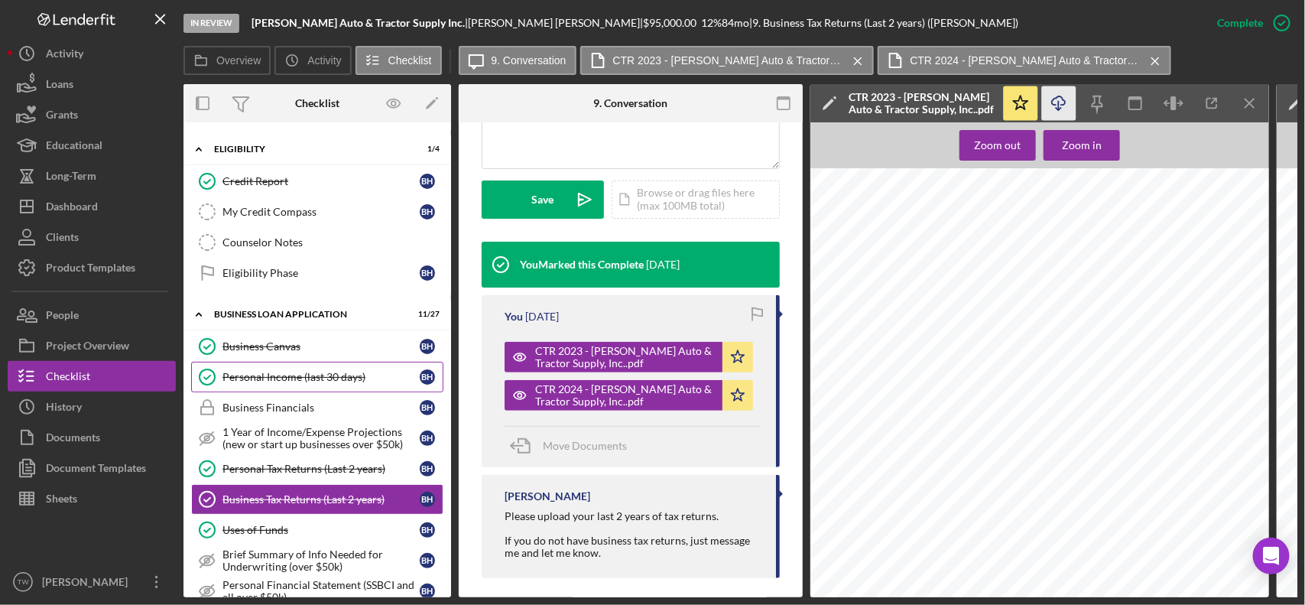
click at [318, 383] on div "Personal Income (last 30 days)" at bounding box center [320, 377] width 197 height 12
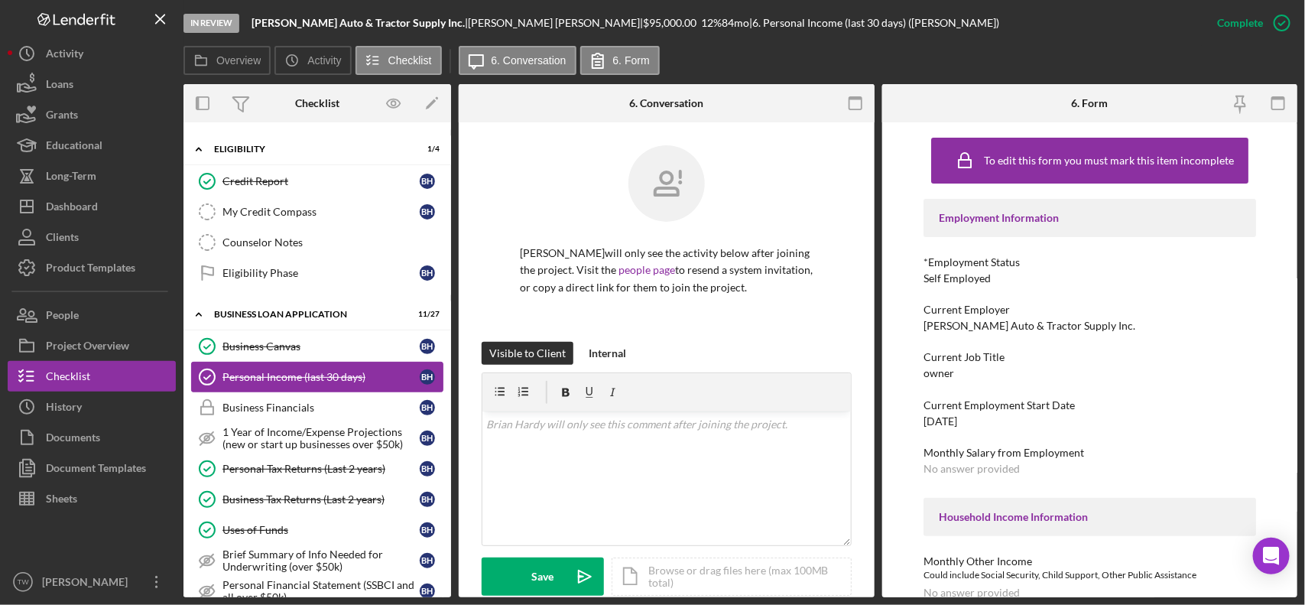
scroll to position [88, 0]
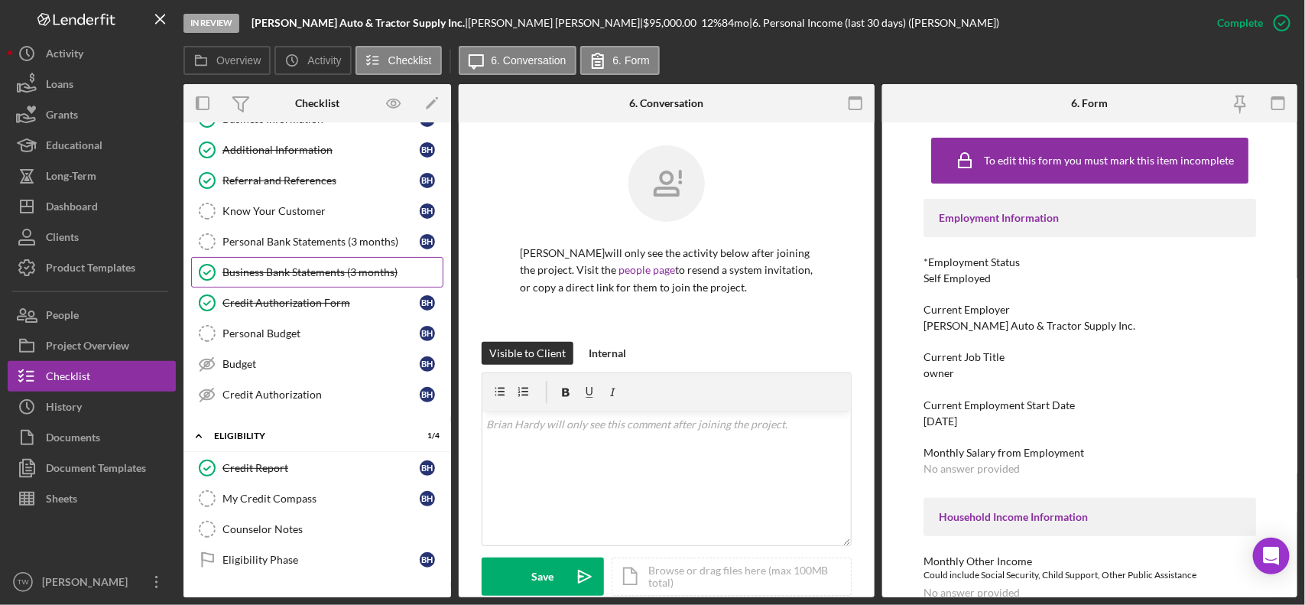
click at [337, 262] on link "Business Bank Statements (3 months) Business Bank Statements (3 months)" at bounding box center [317, 272] width 252 height 31
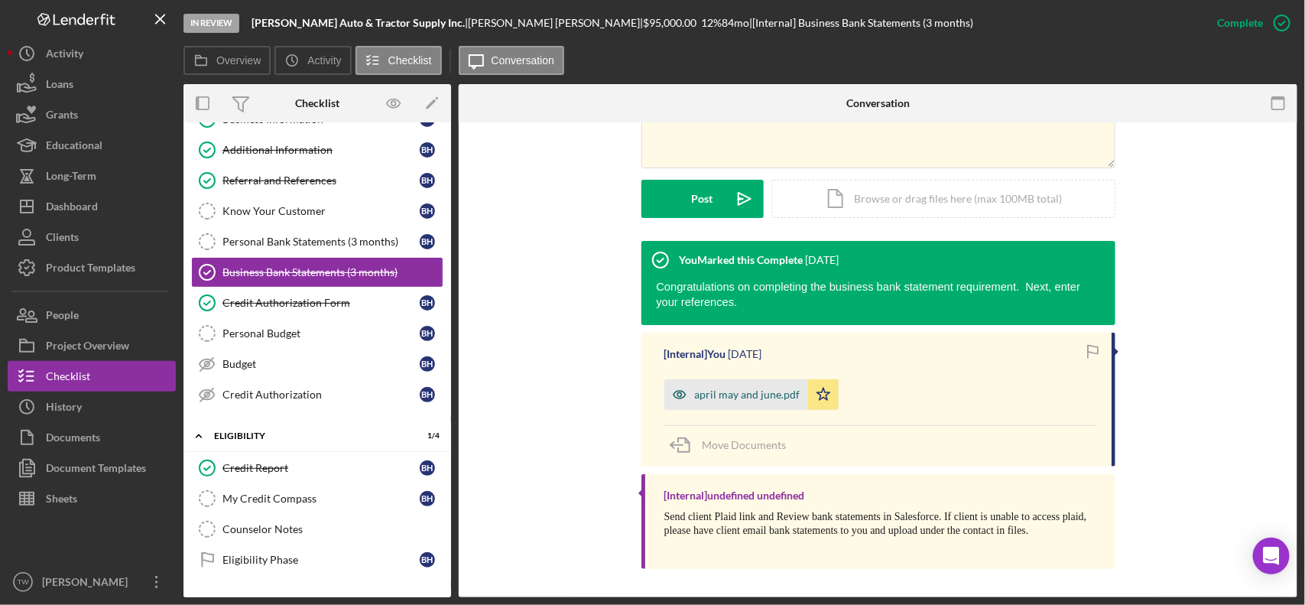
click at [730, 387] on div "april may and june.pdf" at bounding box center [736, 394] width 144 height 31
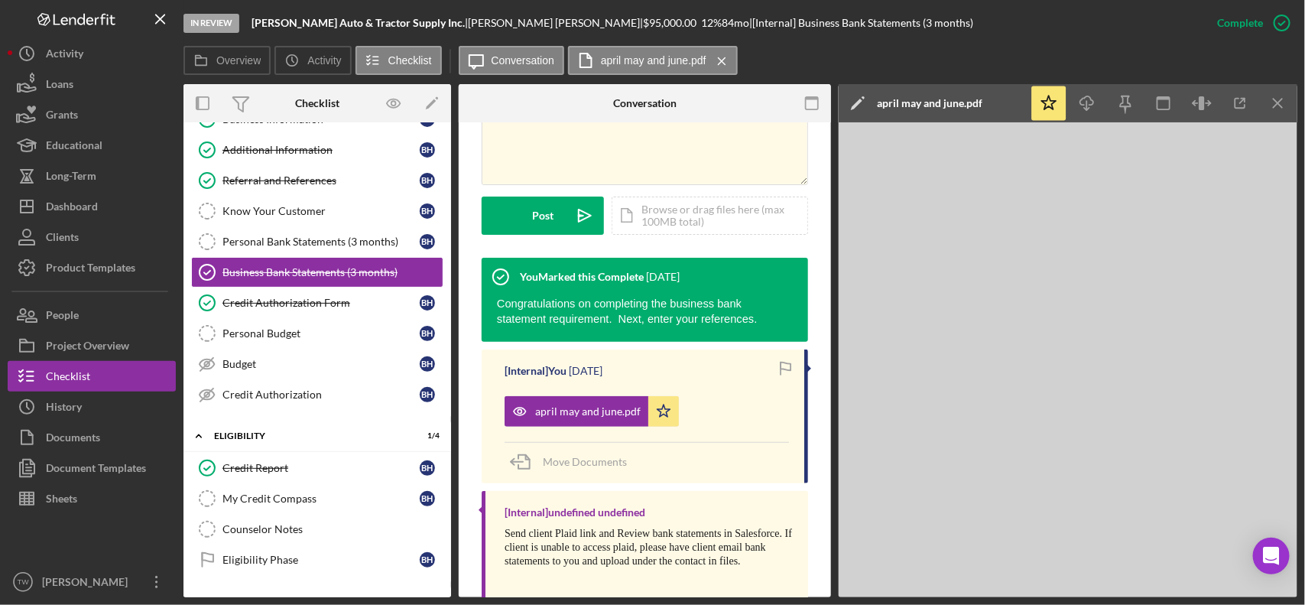
scroll to position [378, 0]
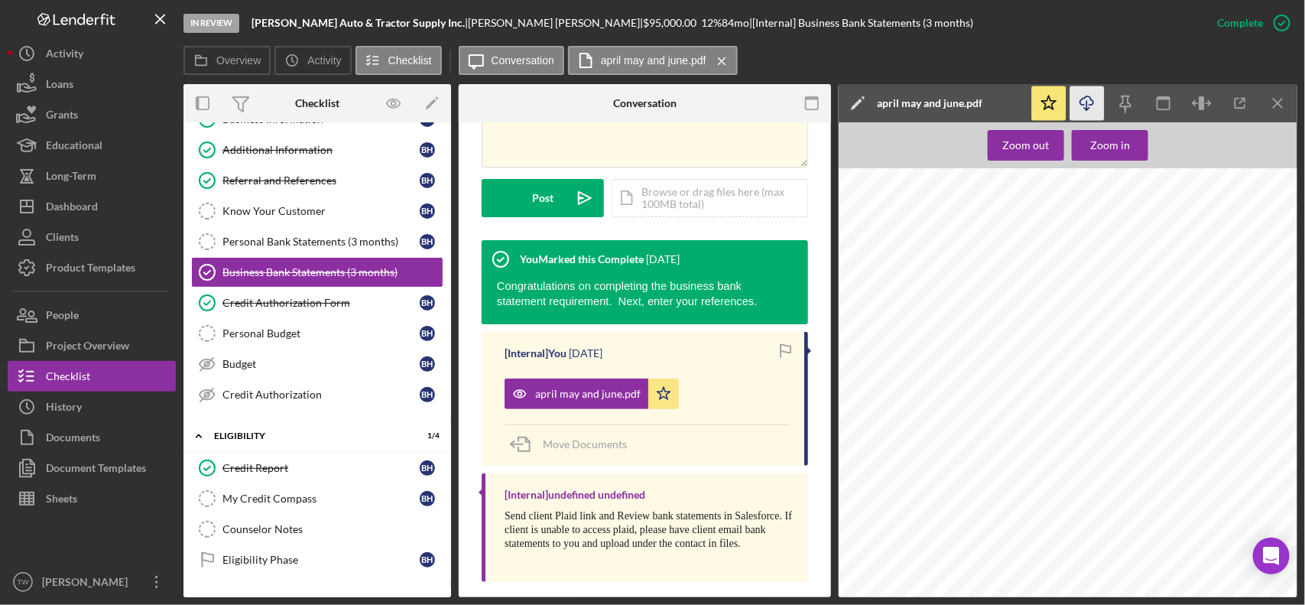
click at [1085, 101] on icon "Icon/Download" at bounding box center [1087, 103] width 34 height 34
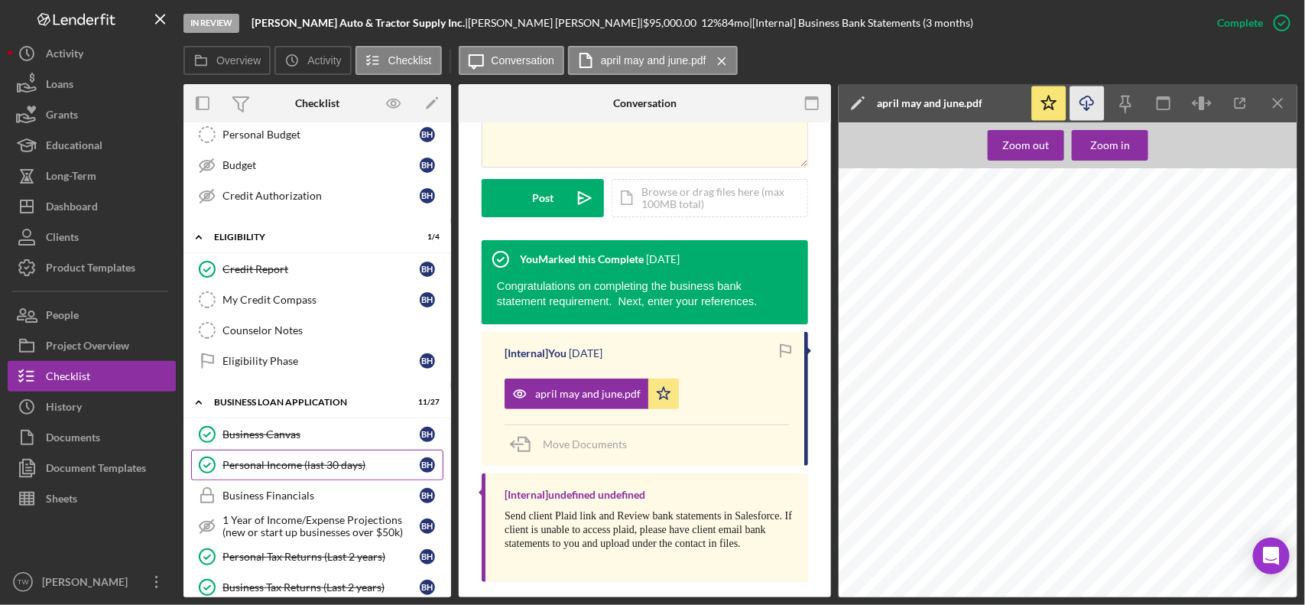
scroll to position [478, 0]
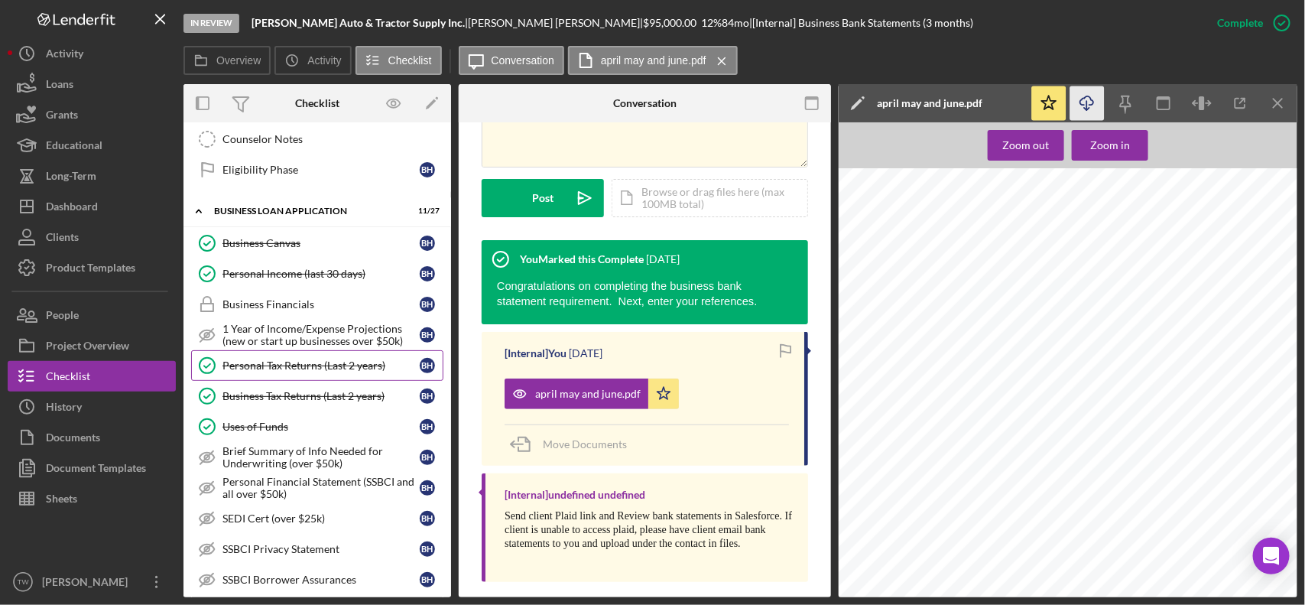
click at [308, 365] on link "Personal Tax Returns (Last 2 years) Personal Tax Returns (Last 2 years) B H" at bounding box center [317, 365] width 252 height 31
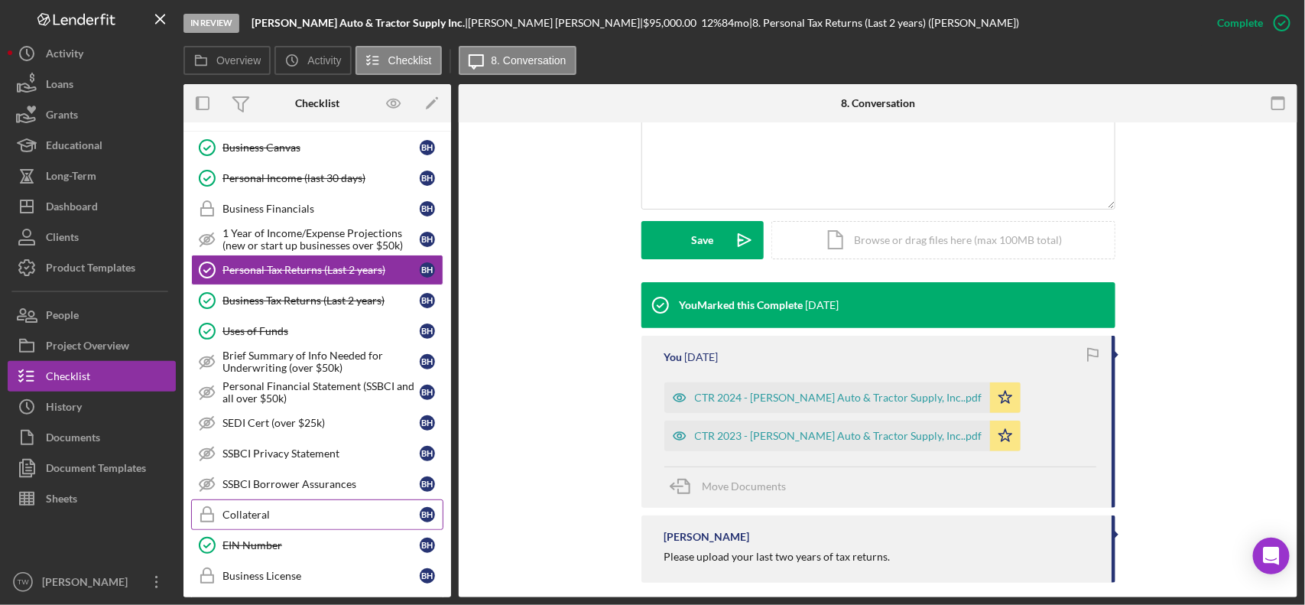
scroll to position [669, 0]
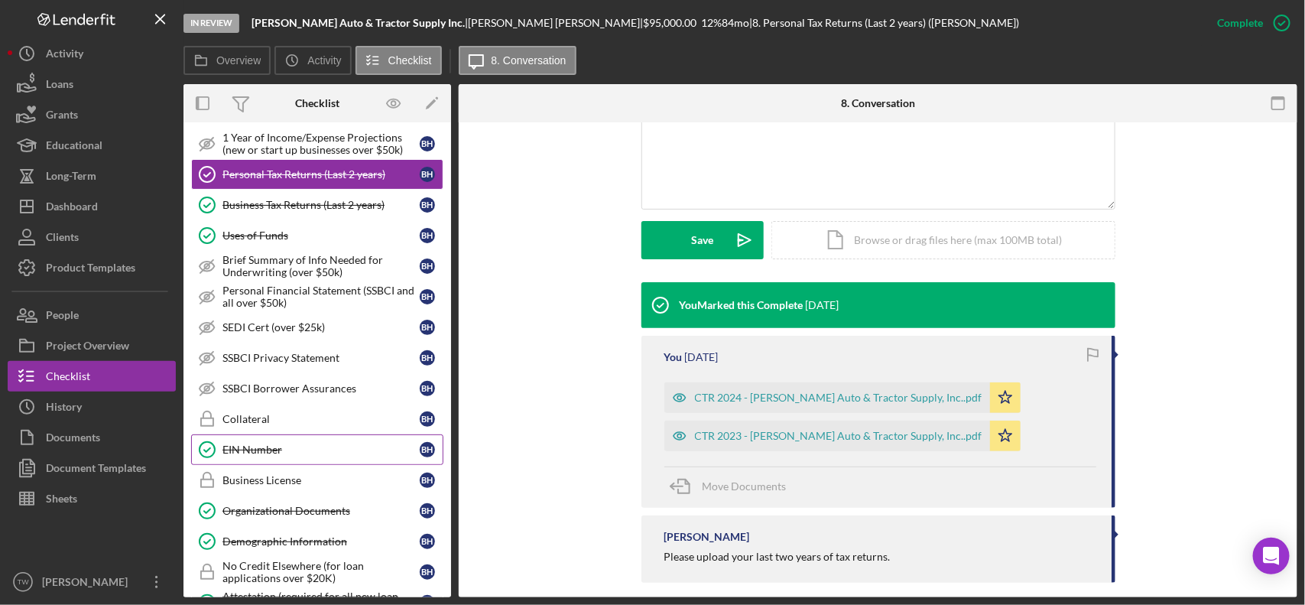
click at [306, 452] on link "EIN Number EIN Number B H" at bounding box center [317, 449] width 252 height 31
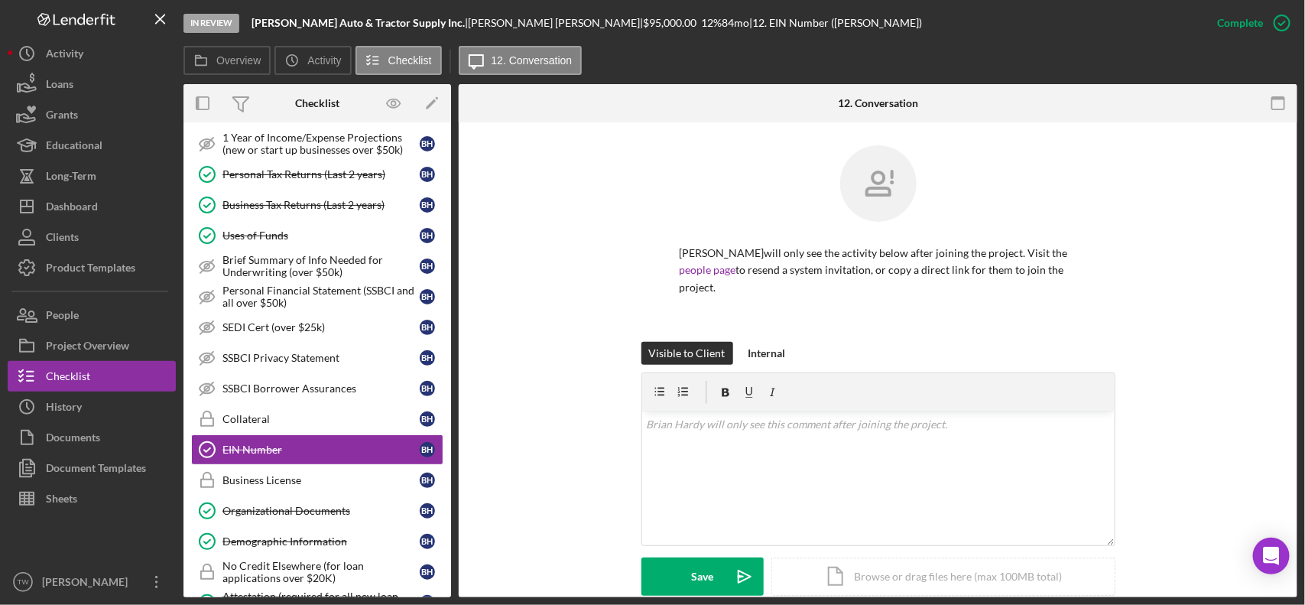
scroll to position [327, 0]
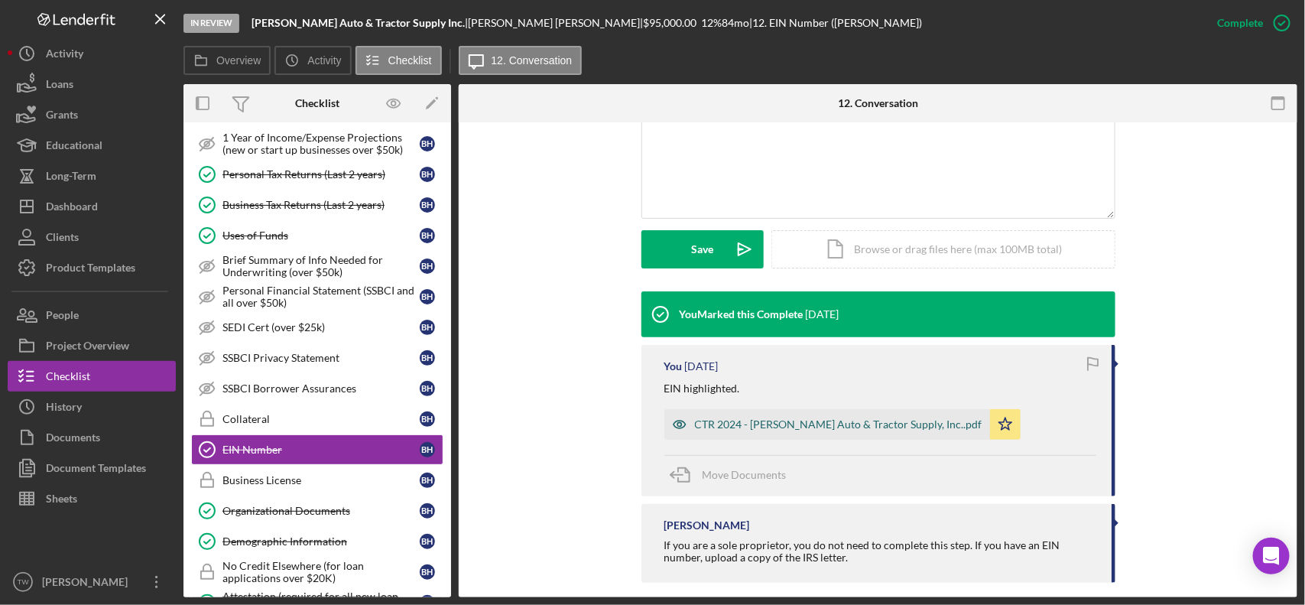
click at [768, 418] on div "CTR 2024 - [PERSON_NAME] Auto & Tractor Supply, Inc..pdf" at bounding box center [838, 424] width 287 height 12
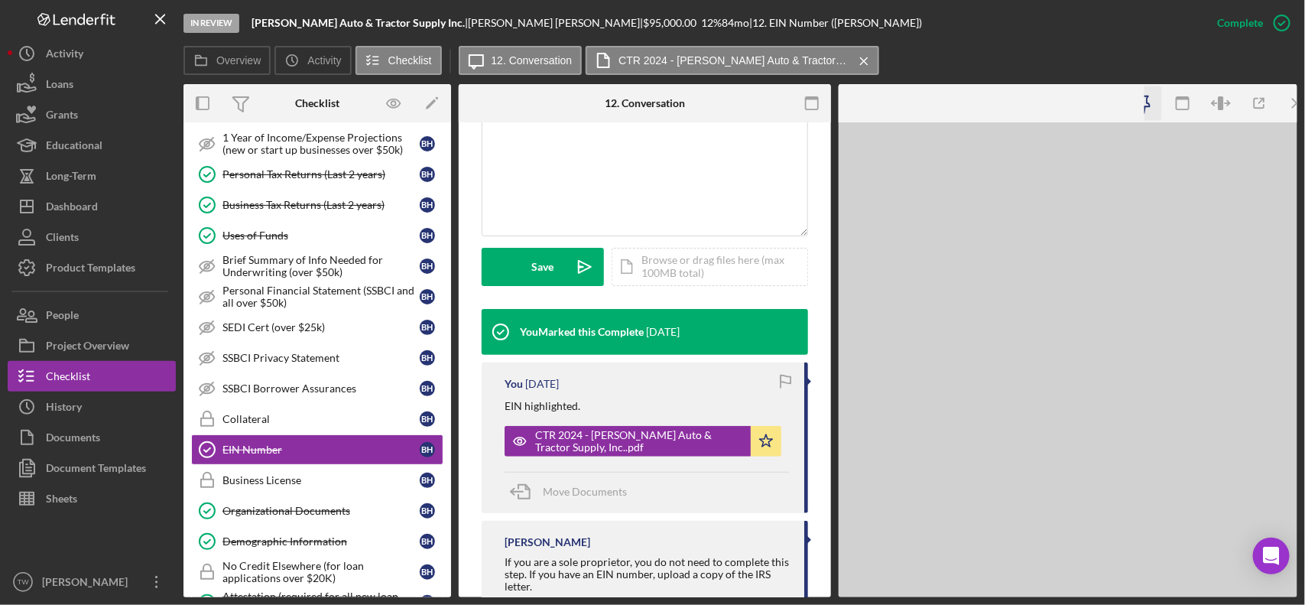
scroll to position [362, 0]
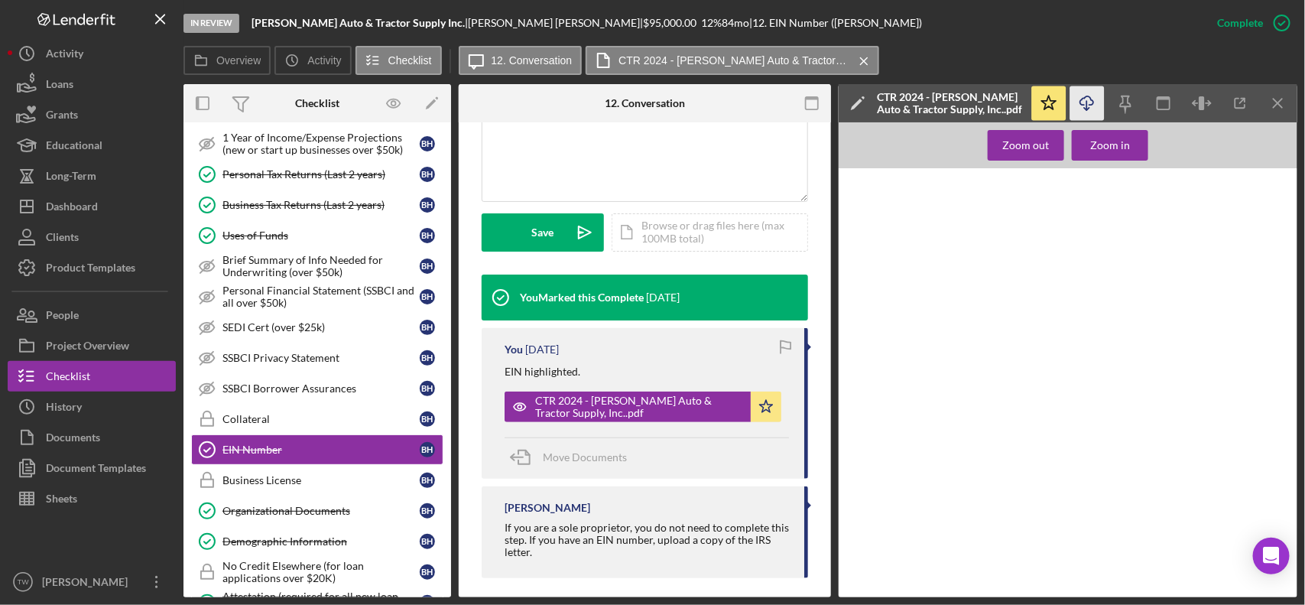
click at [1089, 101] on icon "Icon/Download" at bounding box center [1087, 103] width 34 height 34
click at [334, 526] on link "Organizational Documents Organizational Documents B H" at bounding box center [317, 510] width 252 height 31
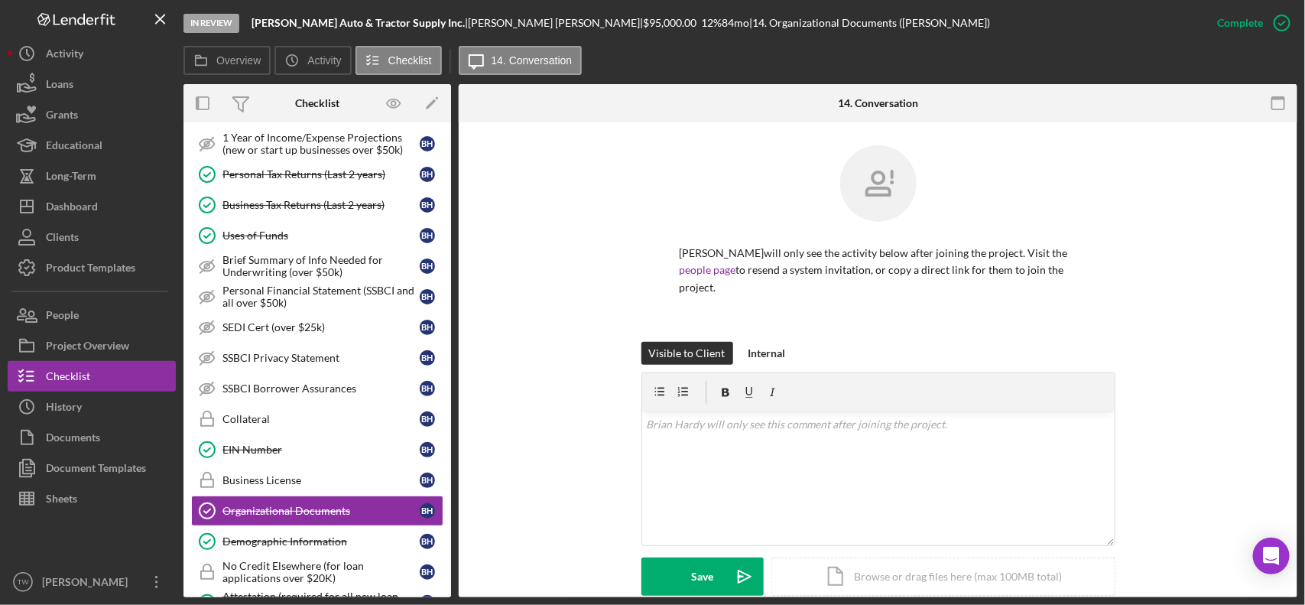
scroll to position [359, 0]
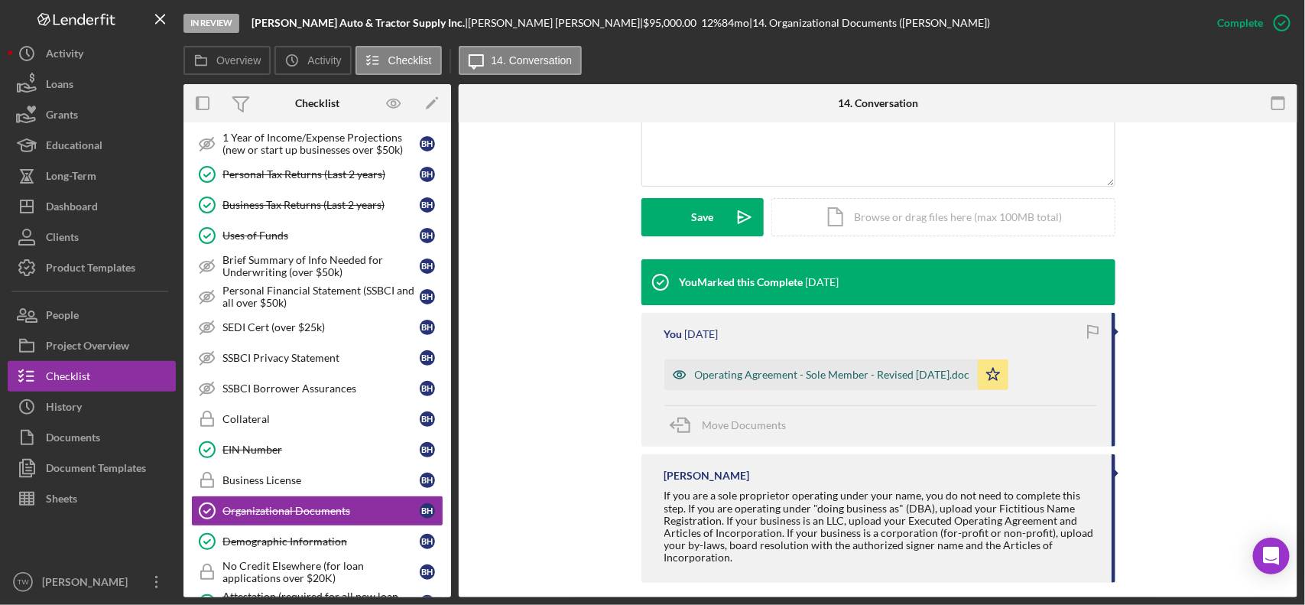
click at [796, 368] on div "Operating Agreement - Sole Member - Revised [DATE].doc" at bounding box center [832, 374] width 275 height 12
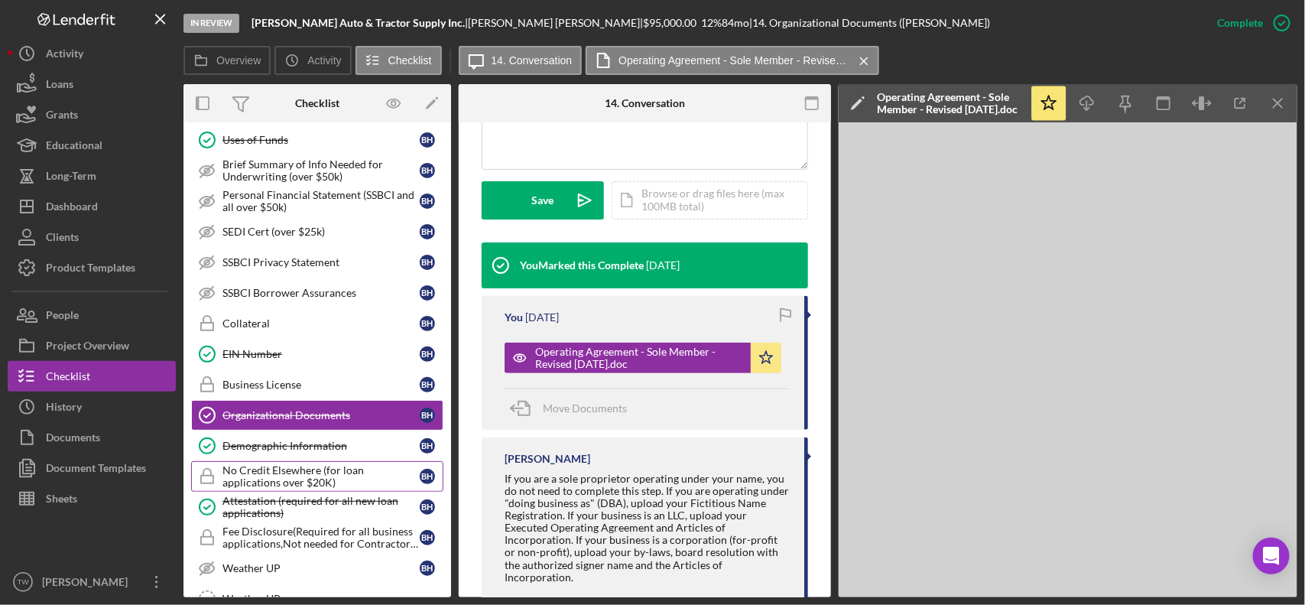
scroll to position [860, 0]
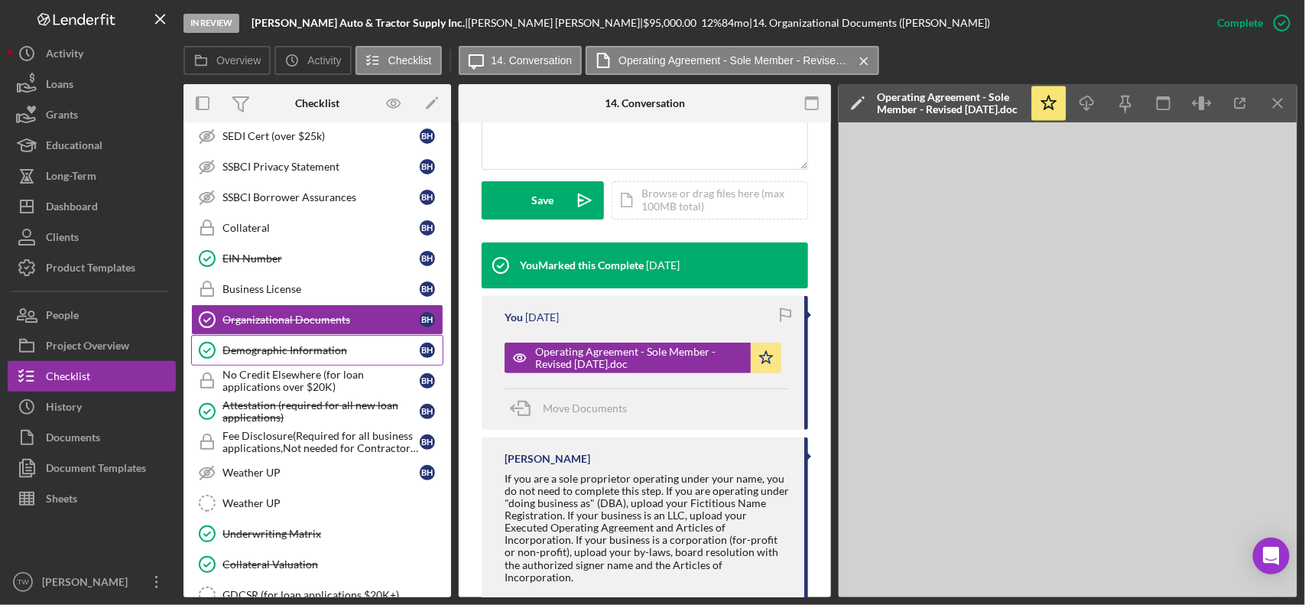
click at [339, 356] on div "Demographic Information" at bounding box center [320, 350] width 197 height 12
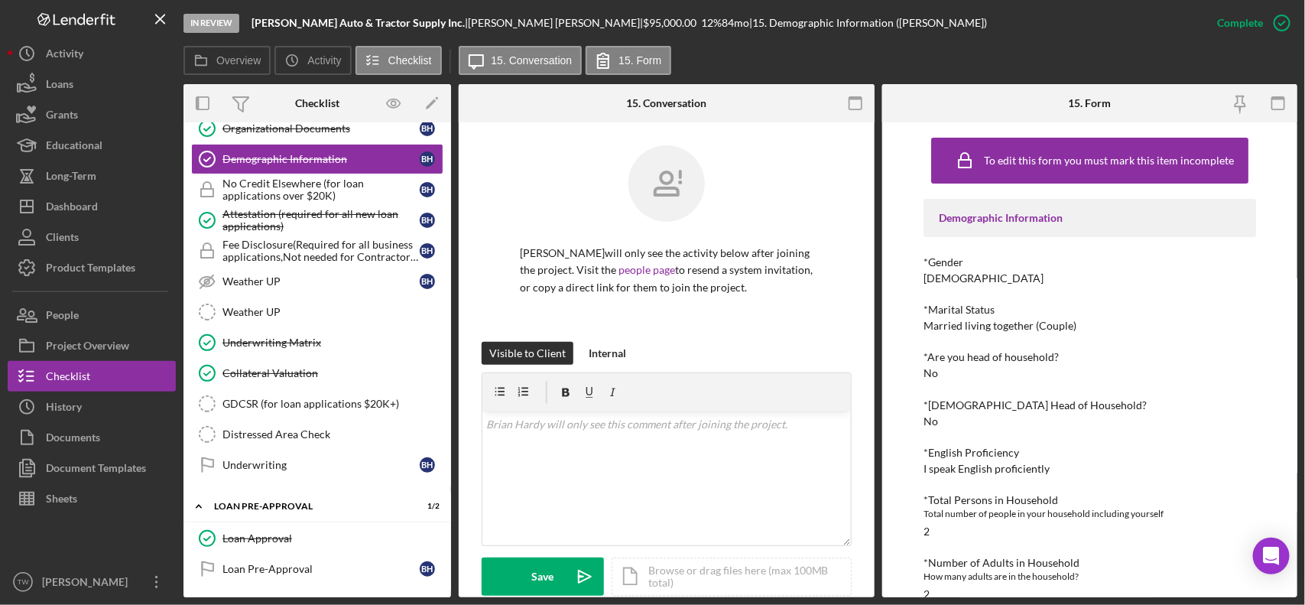
scroll to position [1242, 0]
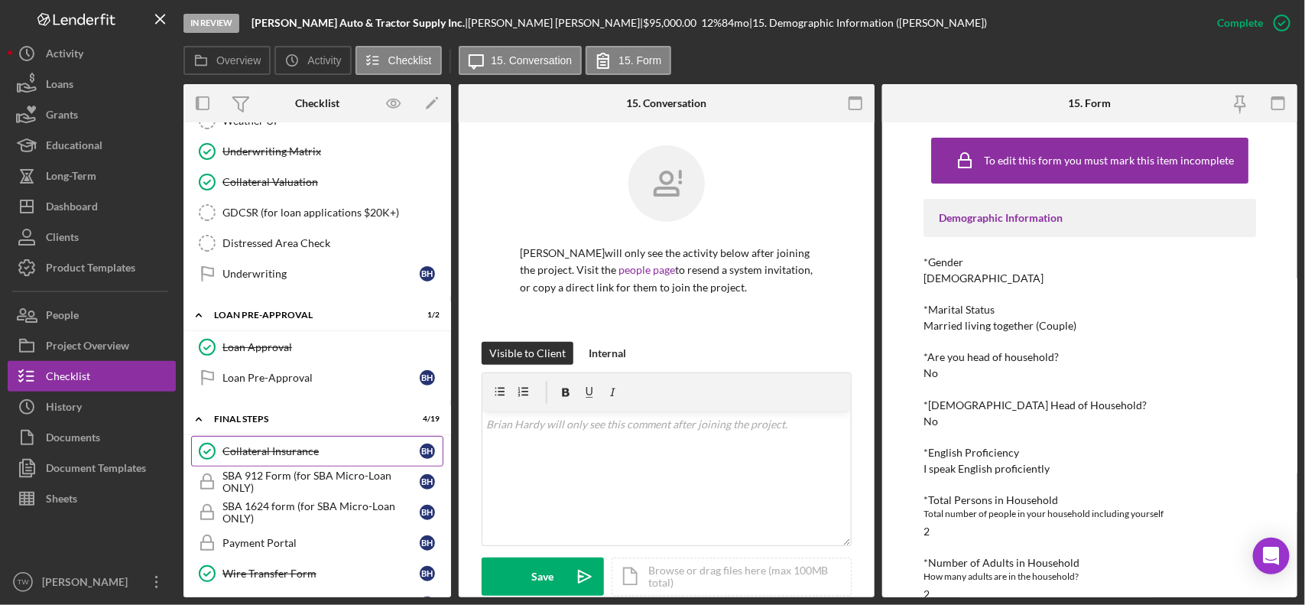
click at [289, 466] on link "Collateral Insurance Collateral Insurance B H" at bounding box center [317, 451] width 252 height 31
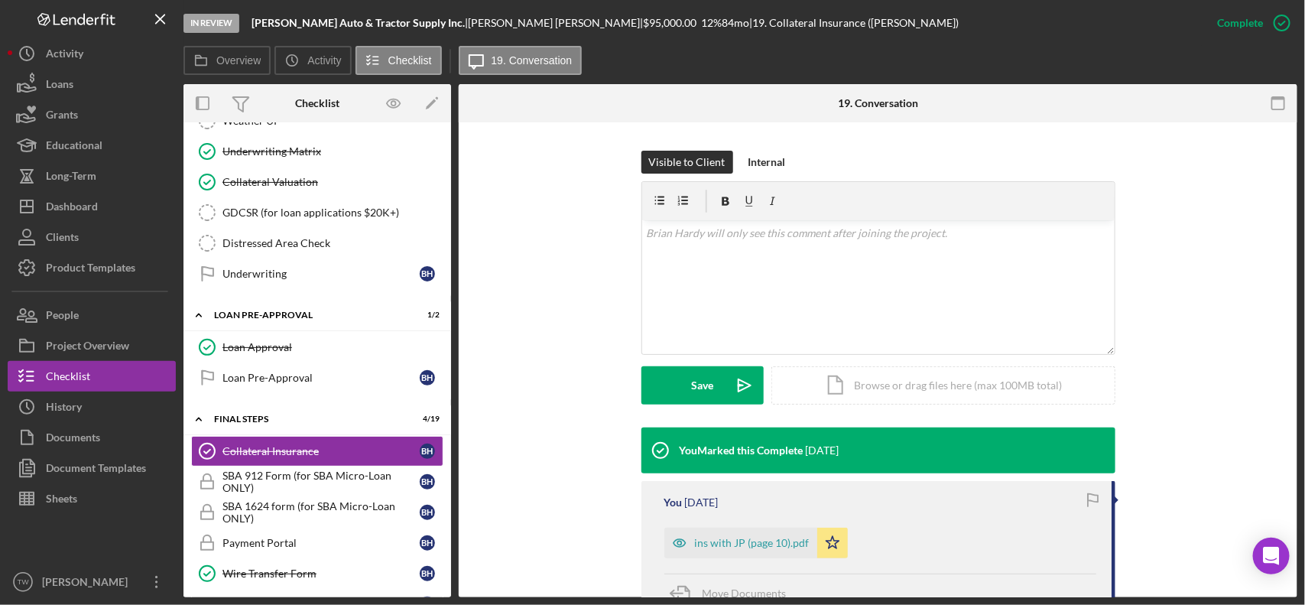
scroll to position [382, 0]
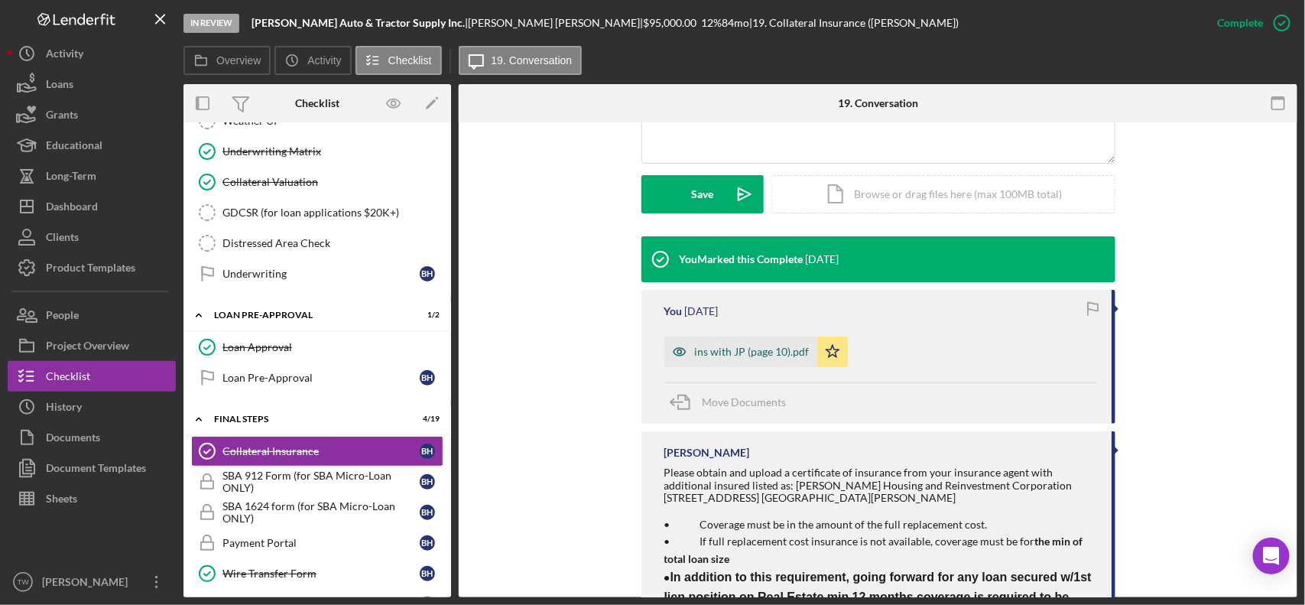
click at [761, 345] on div "ins with JP (page 10).pdf" at bounding box center [752, 351] width 115 height 12
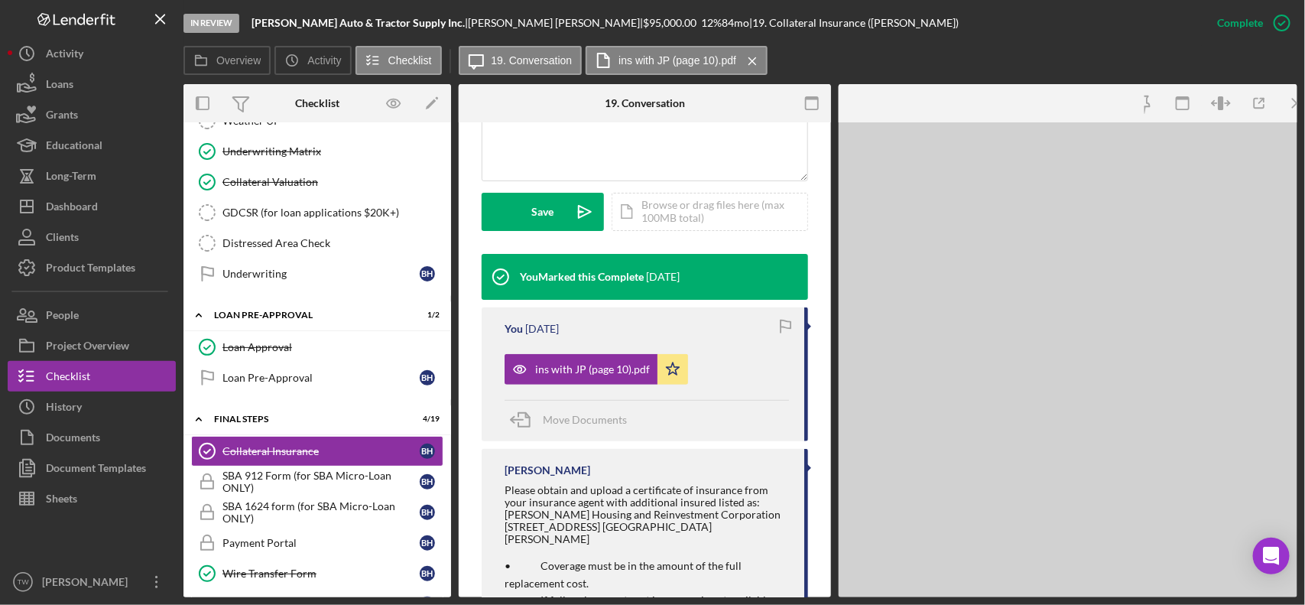
scroll to position [417, 0]
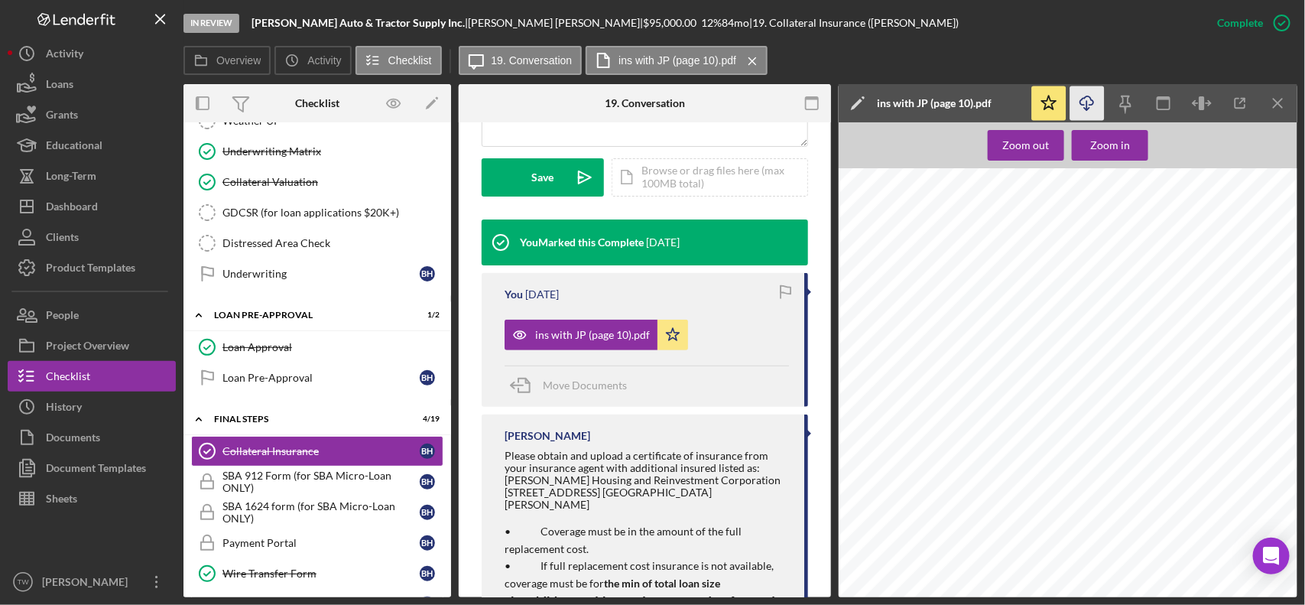
click at [1085, 105] on icon "Icon/Download" at bounding box center [1087, 103] width 34 height 34
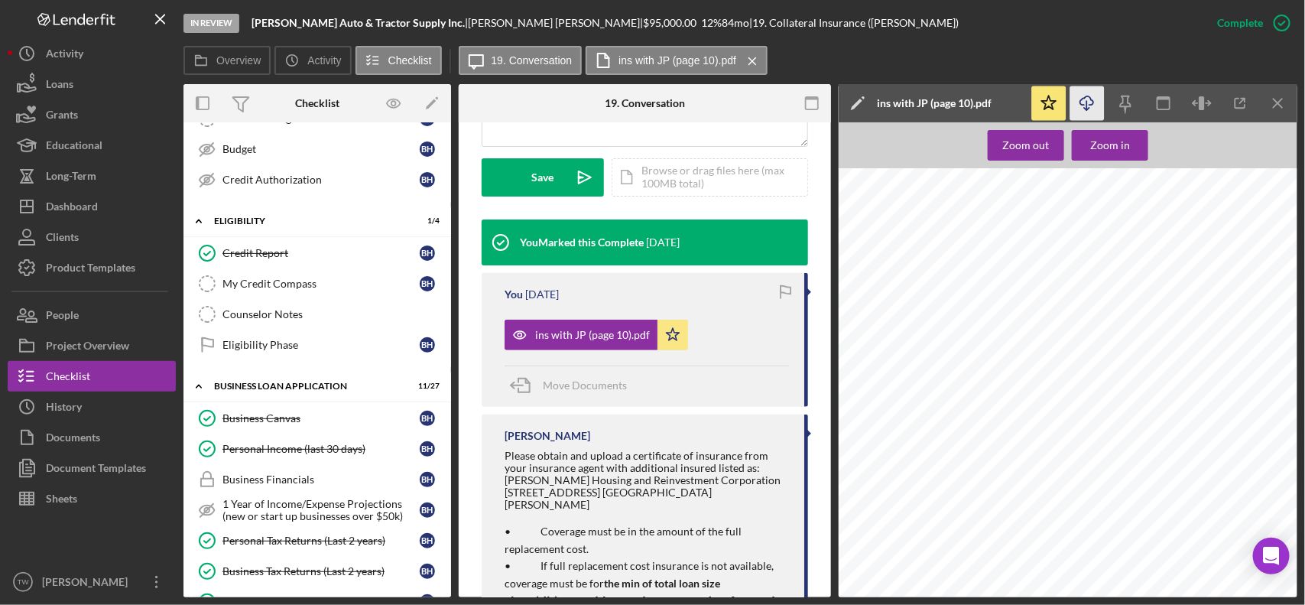
scroll to position [0, 0]
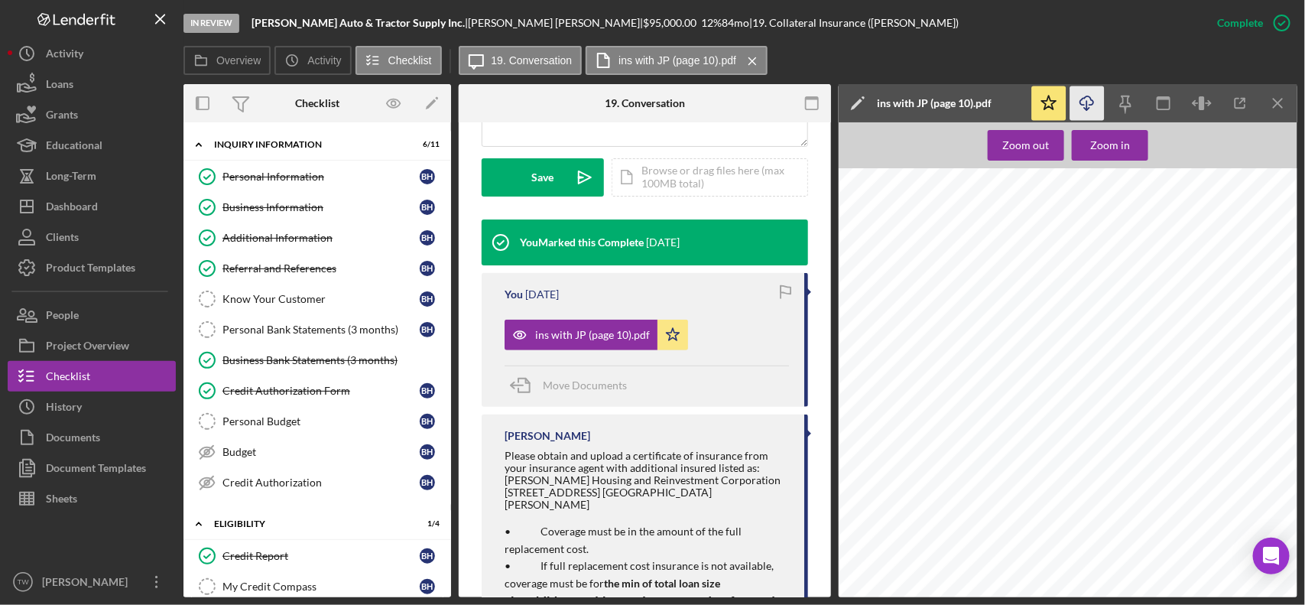
click at [329, 333] on div "Personal Bank Statements (3 months)" at bounding box center [320, 329] width 197 height 12
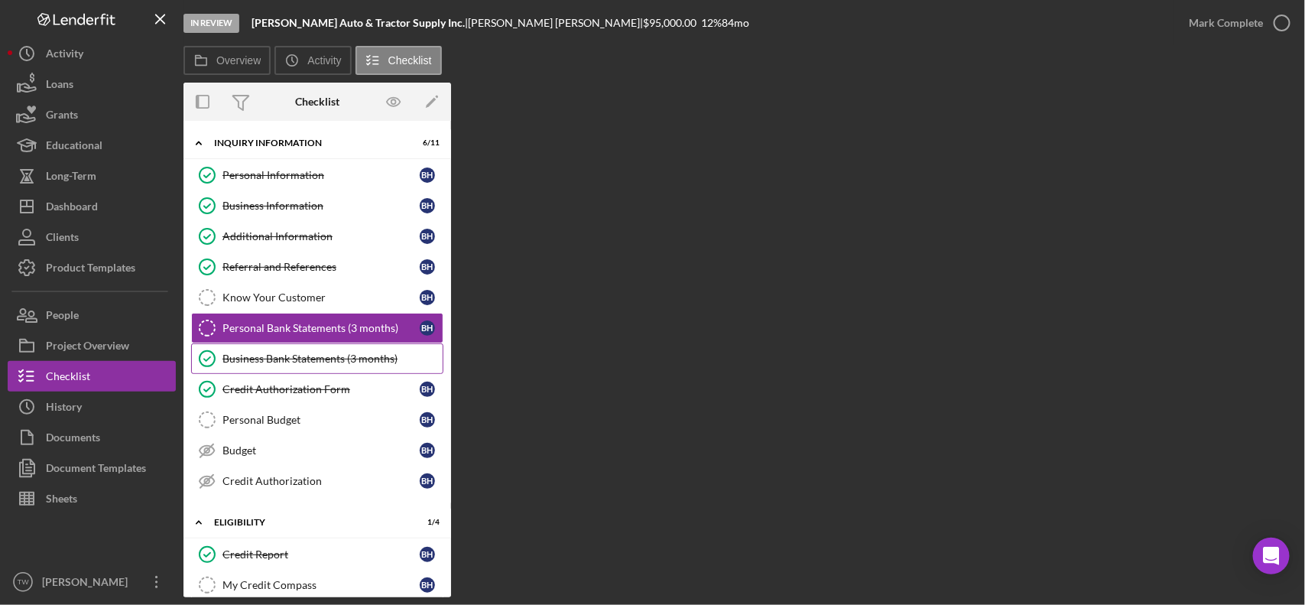
click at [290, 352] on link "Business Bank Statements (3 months) Business Bank Statements (3 months)" at bounding box center [317, 358] width 252 height 31
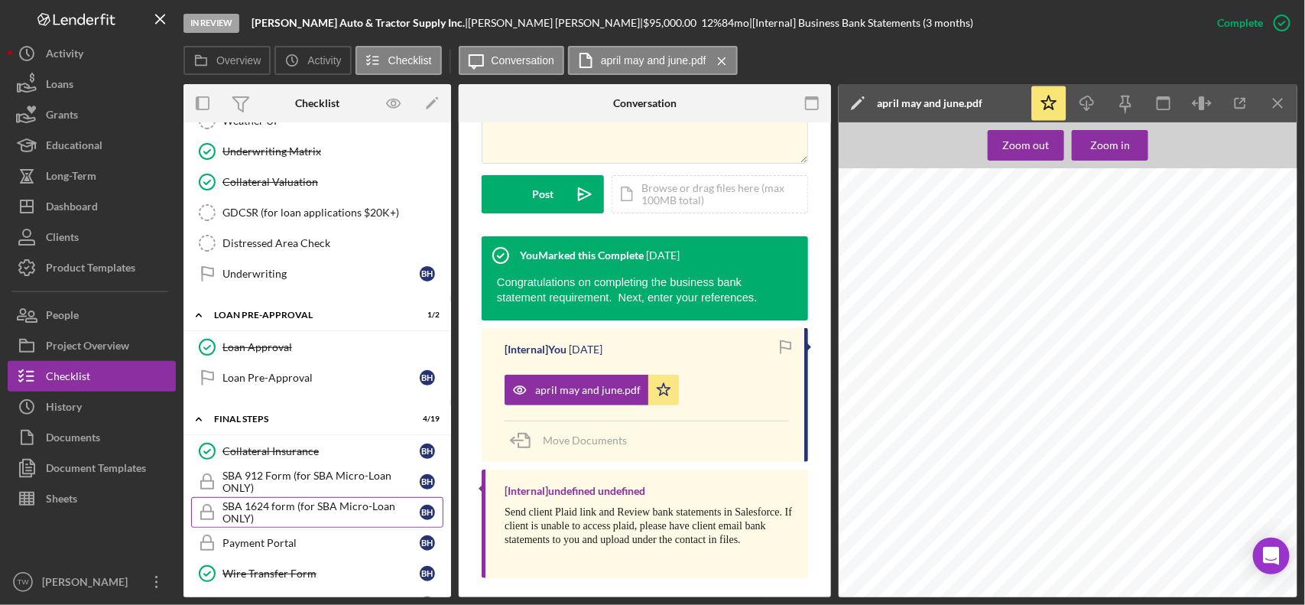
scroll to position [1338, 0]
